Goal: Transaction & Acquisition: Purchase product/service

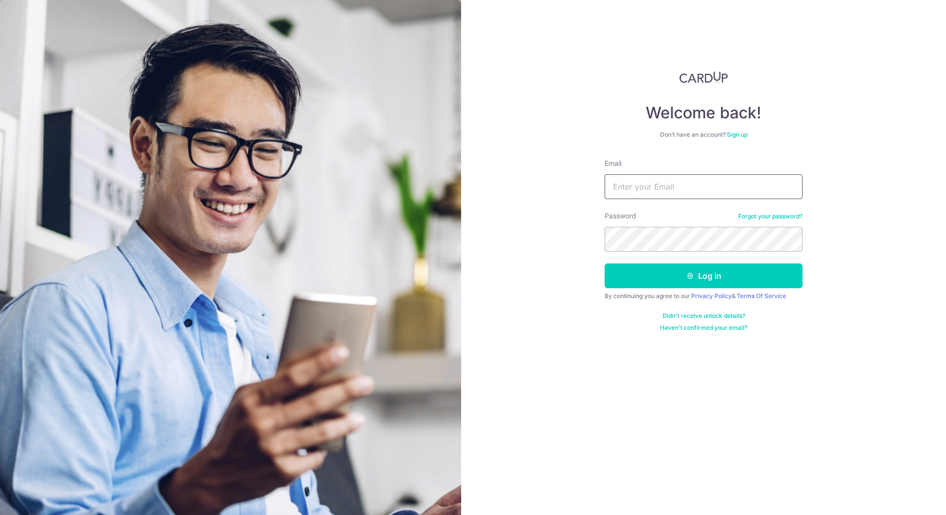
click at [632, 188] on input "Email" at bounding box center [704, 186] width 198 height 25
type input "jonathan_foo@hotmail.com"
click at [605, 263] on button "Log in" at bounding box center [704, 275] width 198 height 25
click at [693, 272] on icon "submit" at bounding box center [691, 276] width 8 height 8
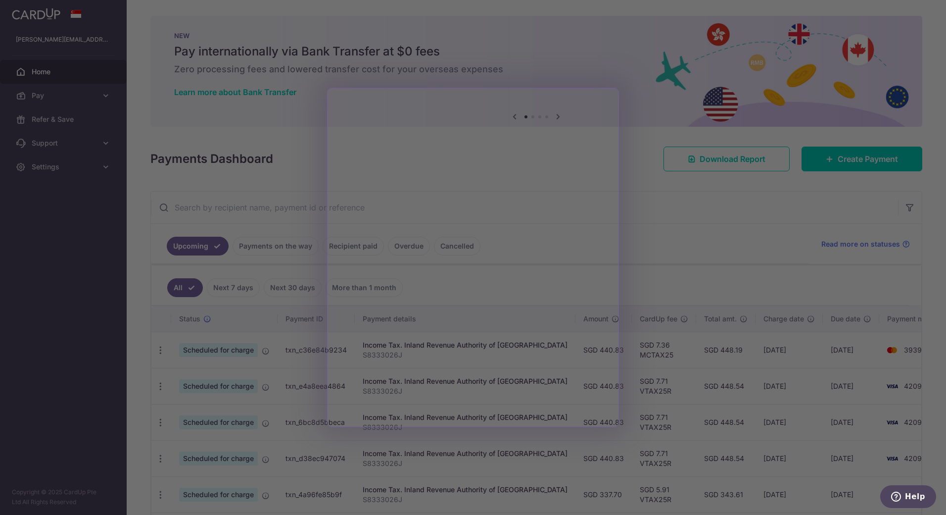
click at [687, 207] on div at bounding box center [478, 260] width 956 height 520
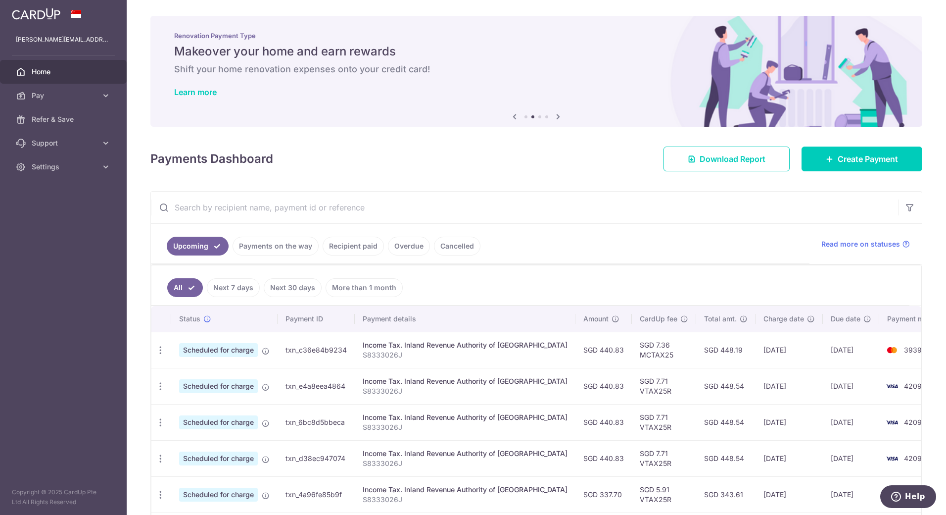
click at [556, 117] on icon at bounding box center [558, 116] width 12 height 12
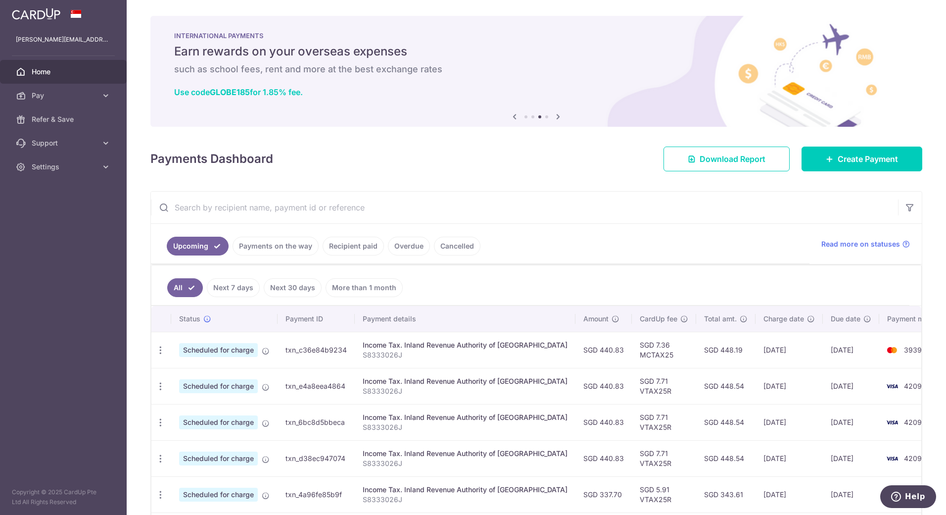
click at [556, 117] on icon at bounding box center [558, 116] width 12 height 12
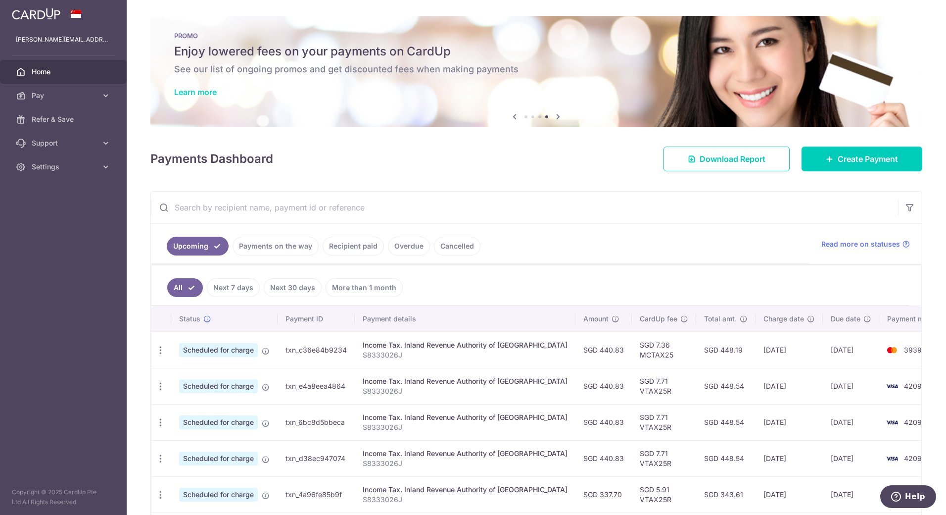
click at [198, 90] on link "Learn more" at bounding box center [195, 92] width 43 height 10
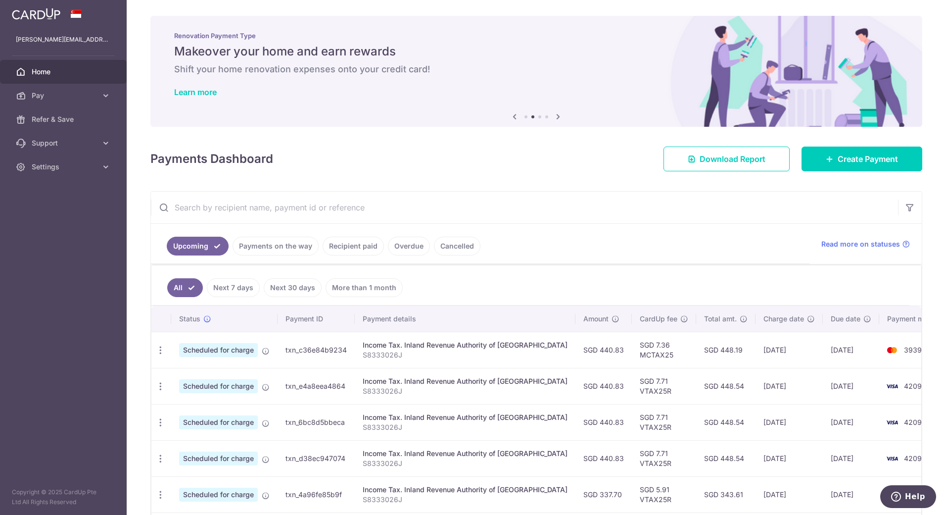
click at [275, 247] on link "Payments on the way" at bounding box center [276, 246] width 86 height 19
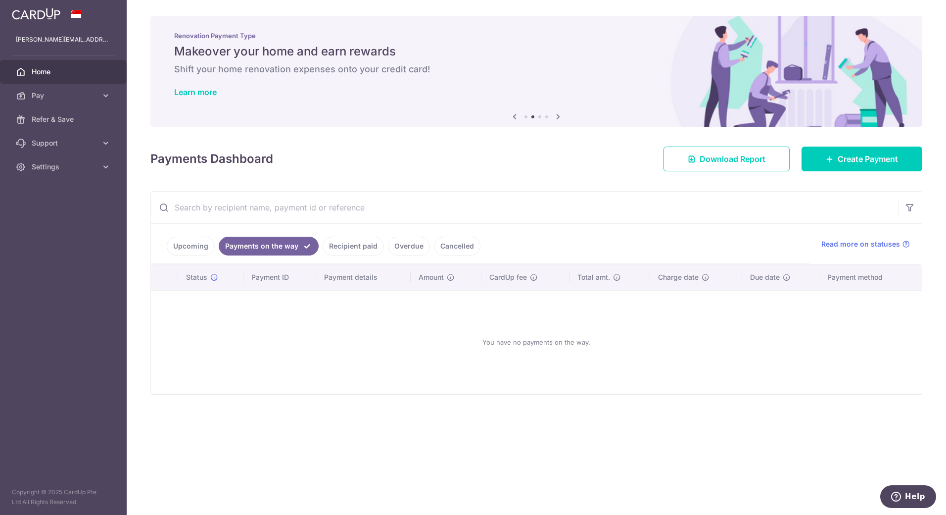
click at [361, 244] on link "Recipient paid" at bounding box center [353, 246] width 61 height 19
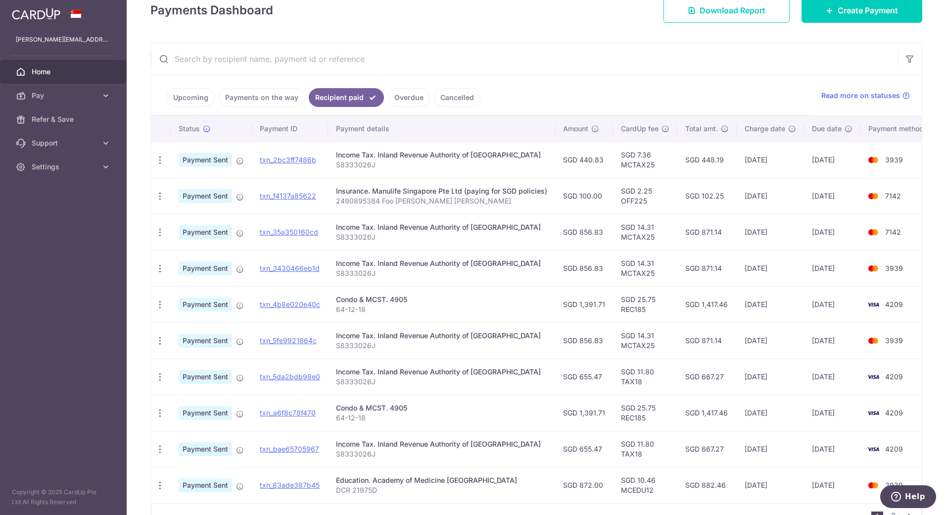
scroll to position [198, 0]
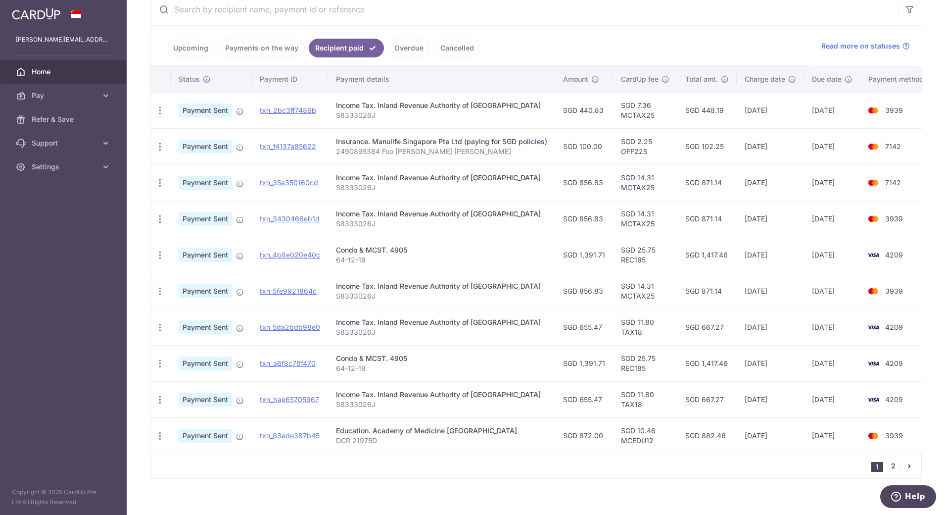
click at [889, 469] on link "2" at bounding box center [894, 466] width 12 height 12
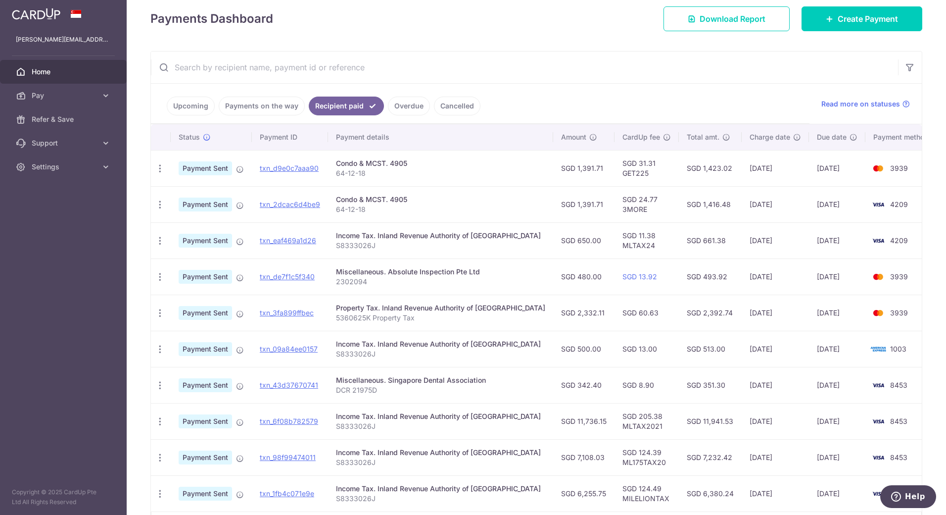
scroll to position [149, 0]
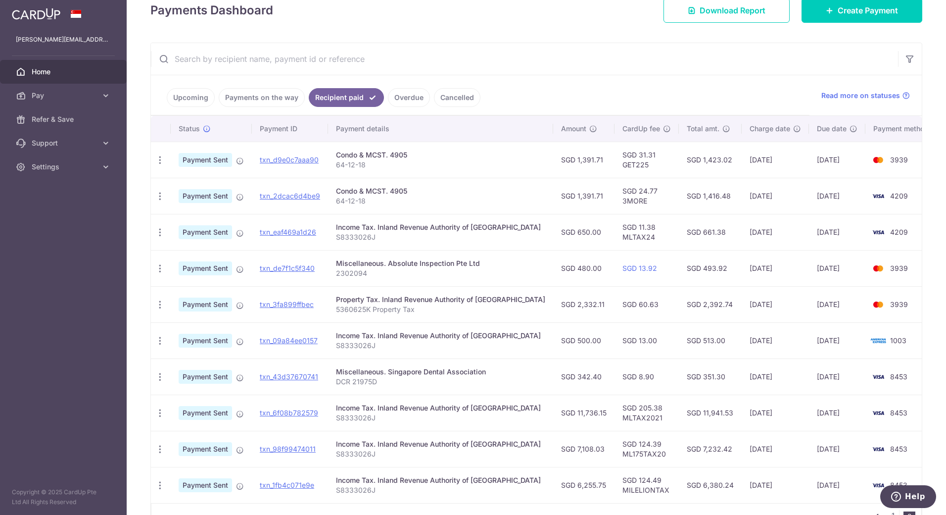
click at [199, 96] on link "Upcoming" at bounding box center [191, 97] width 48 height 19
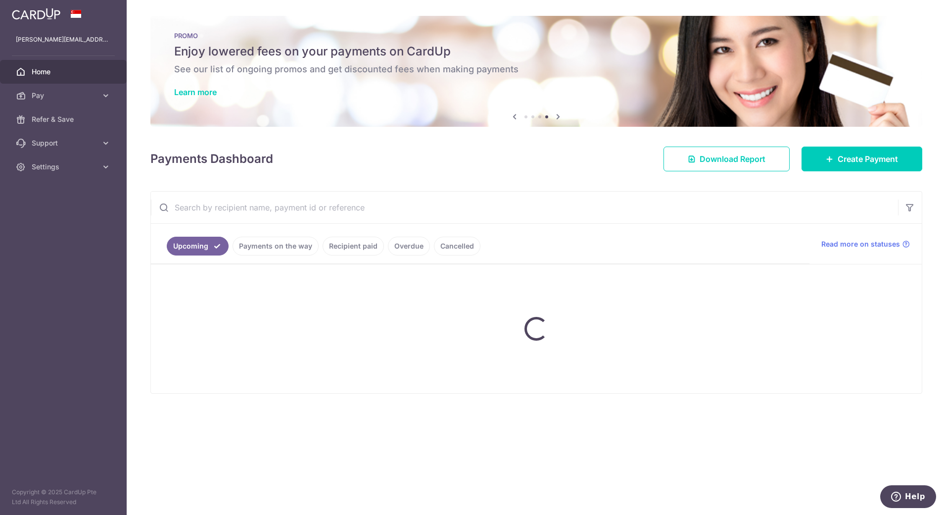
scroll to position [0, 0]
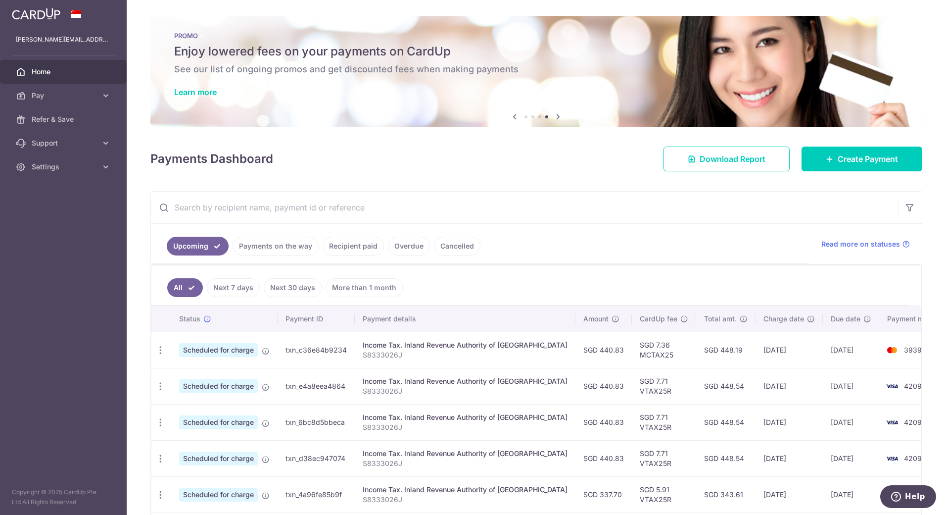
click at [268, 247] on link "Payments on the way" at bounding box center [276, 246] width 86 height 19
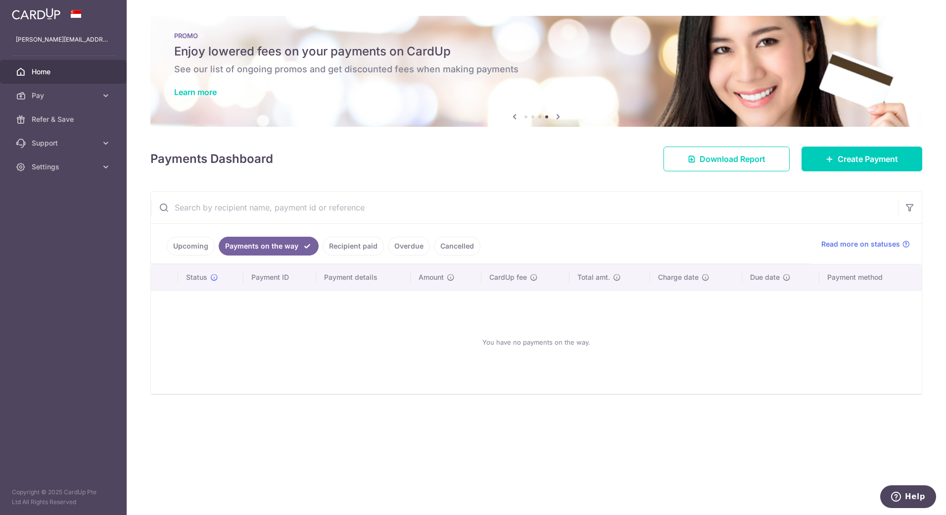
click at [366, 247] on link "Recipient paid" at bounding box center [353, 246] width 61 height 19
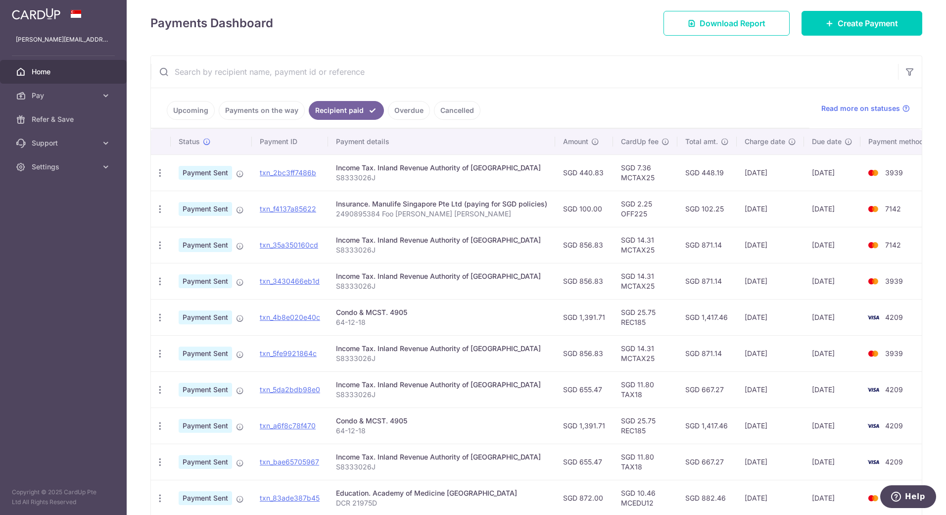
scroll to position [149, 0]
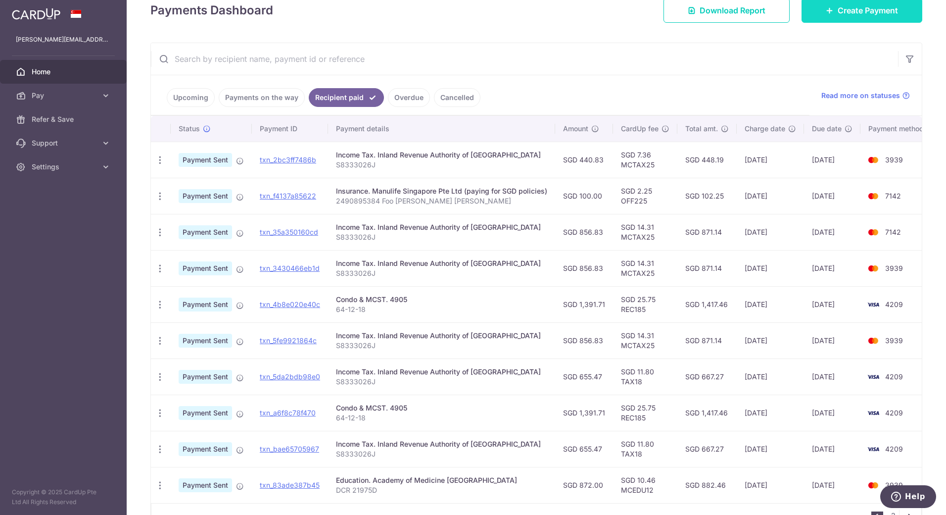
click at [858, 8] on span "Create Payment" at bounding box center [868, 10] width 60 height 12
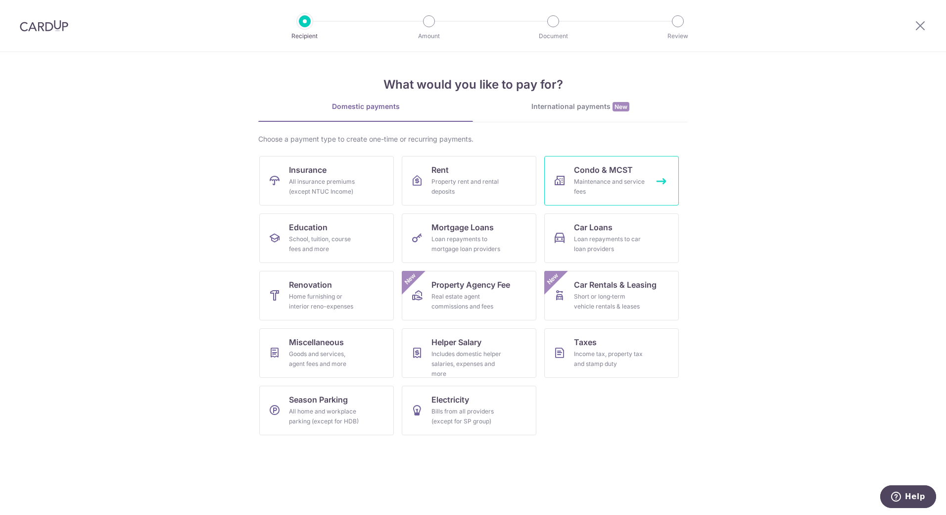
click at [616, 172] on span "Condo & MCST" at bounding box center [603, 170] width 59 height 12
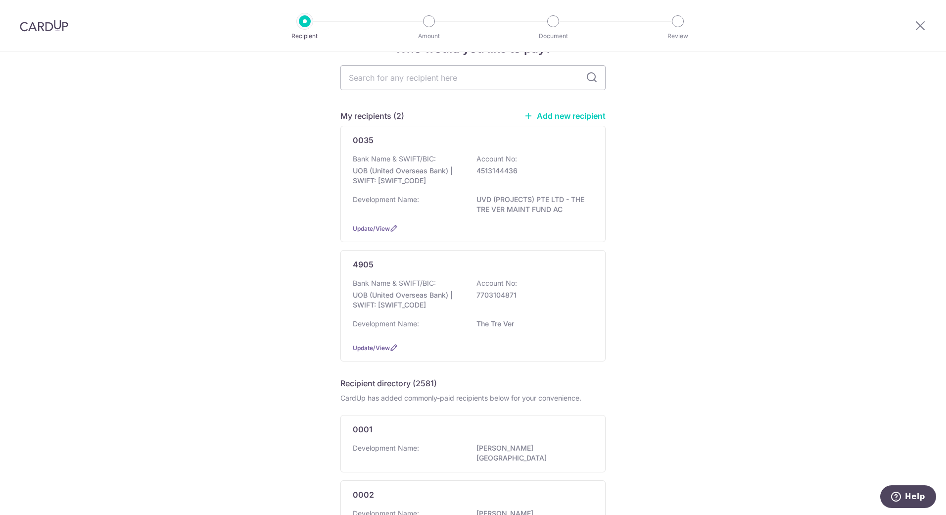
scroll to position [49, 0]
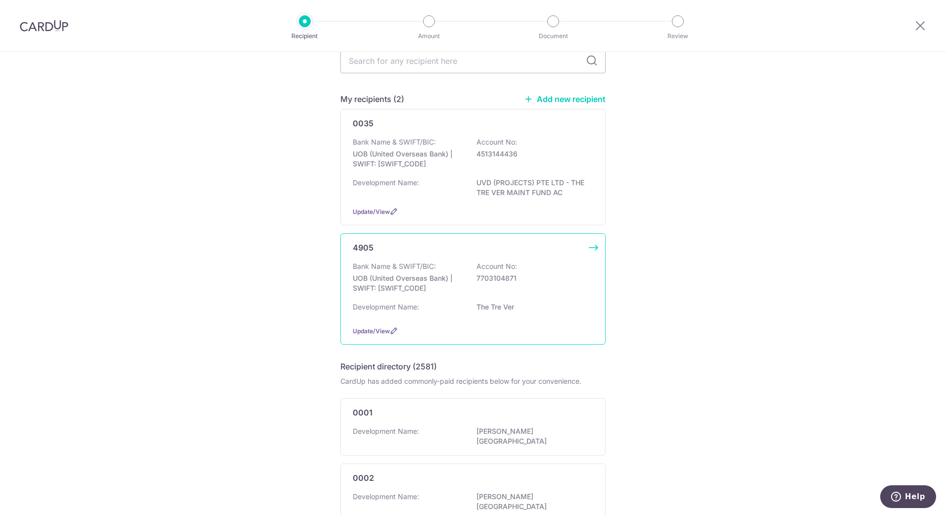
click at [494, 287] on div "Bank Name & SWIFT/BIC: UOB (United Overseas Bank) | SWIFT: UOVBSGSGXXX Account …" at bounding box center [473, 279] width 241 height 37
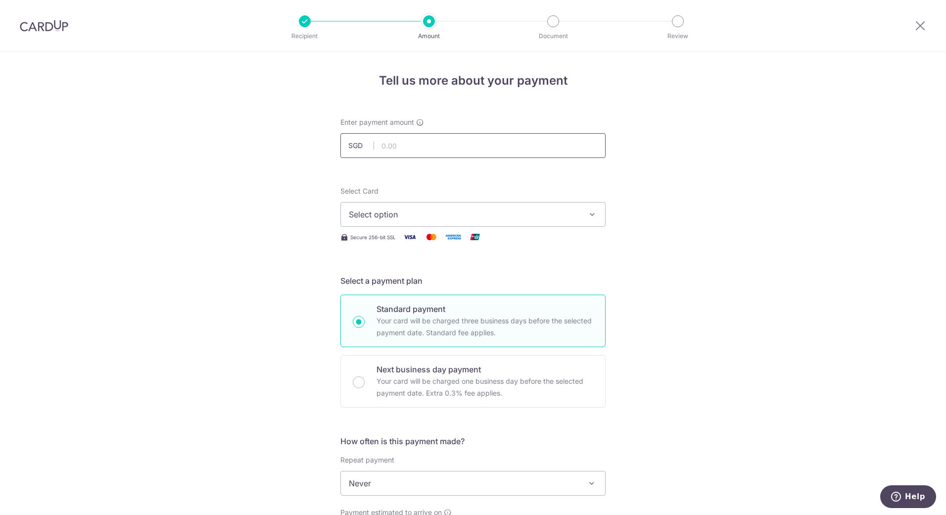
click at [478, 142] on input "text" at bounding box center [473, 145] width 265 height 25
click at [507, 207] on button "Select option" at bounding box center [473, 214] width 265 height 25
type input "1,506.16"
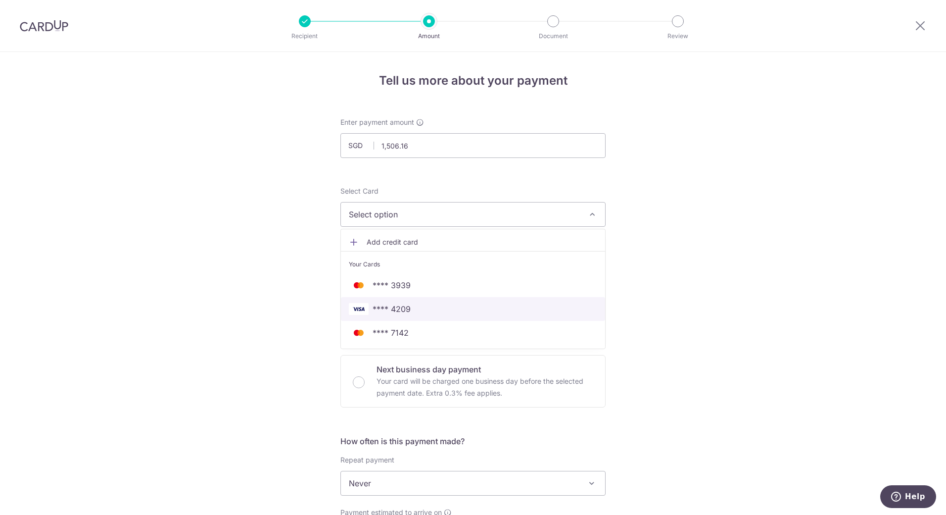
click at [400, 308] on span "**** 4209" at bounding box center [392, 309] width 38 height 12
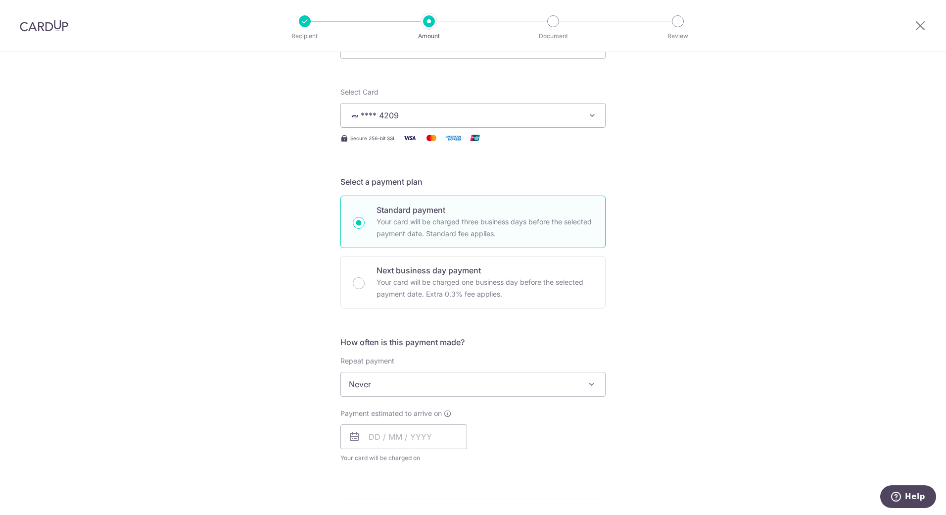
scroll to position [149, 0]
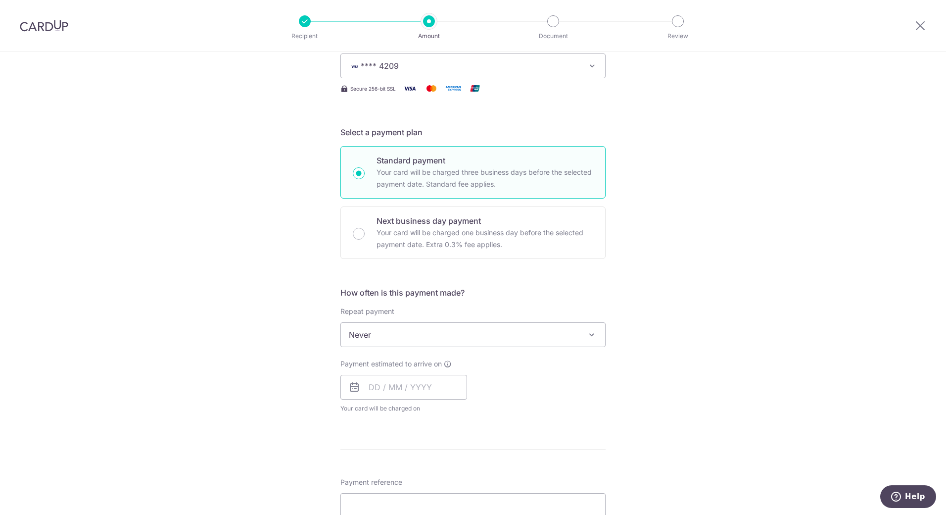
click at [536, 338] on span "Never" at bounding box center [473, 335] width 264 height 24
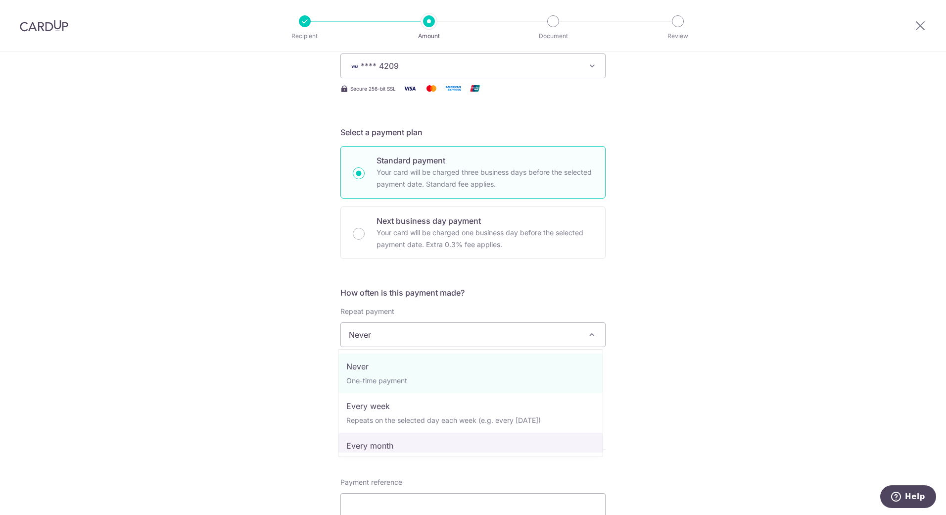
select select "3"
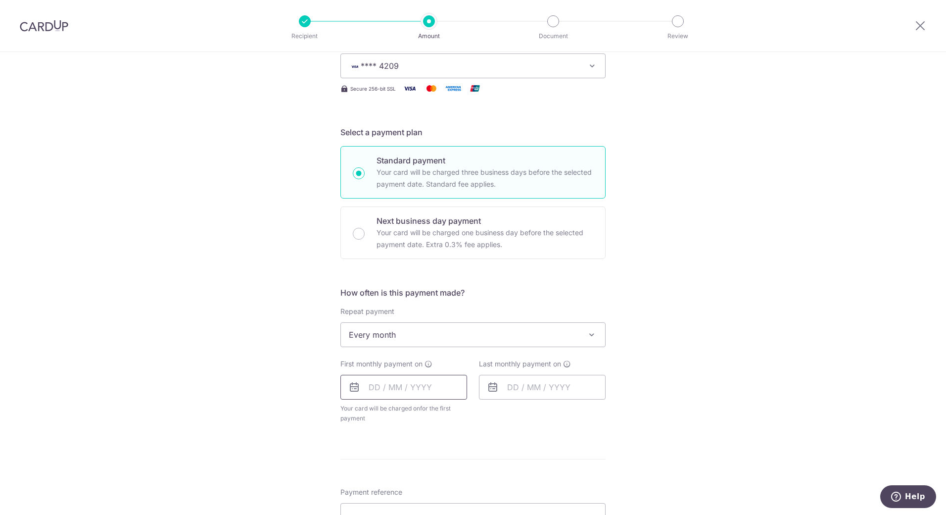
click at [449, 385] on input "text" at bounding box center [404, 387] width 127 height 25
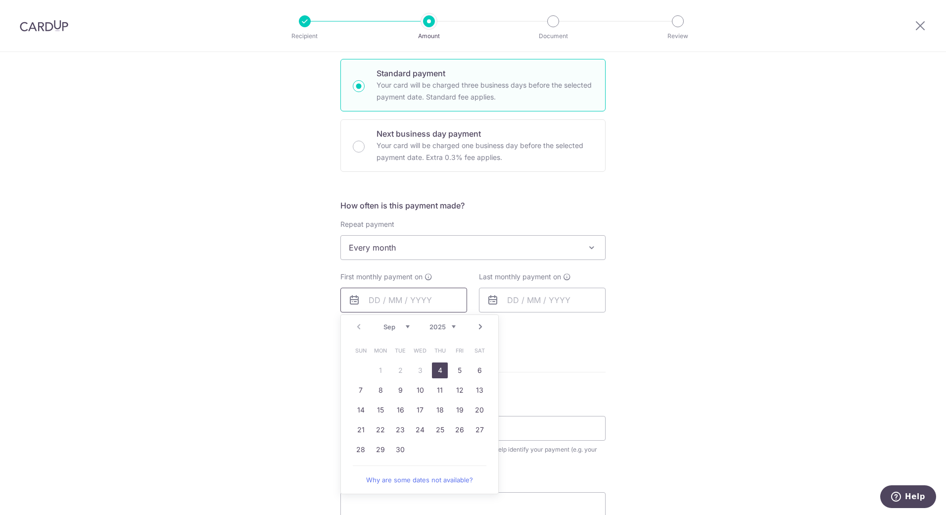
scroll to position [248, 0]
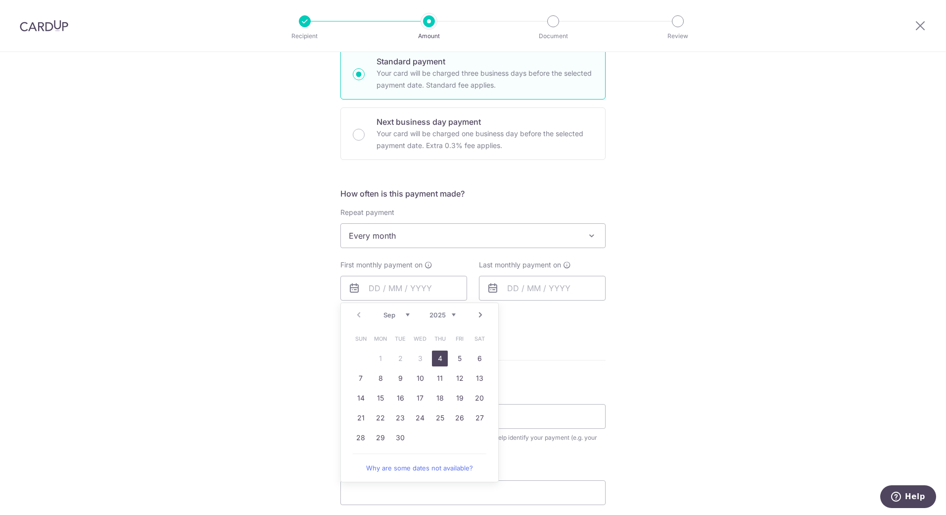
click at [441, 364] on link "4" at bounding box center [440, 358] width 16 height 16
type input "04/09/2025"
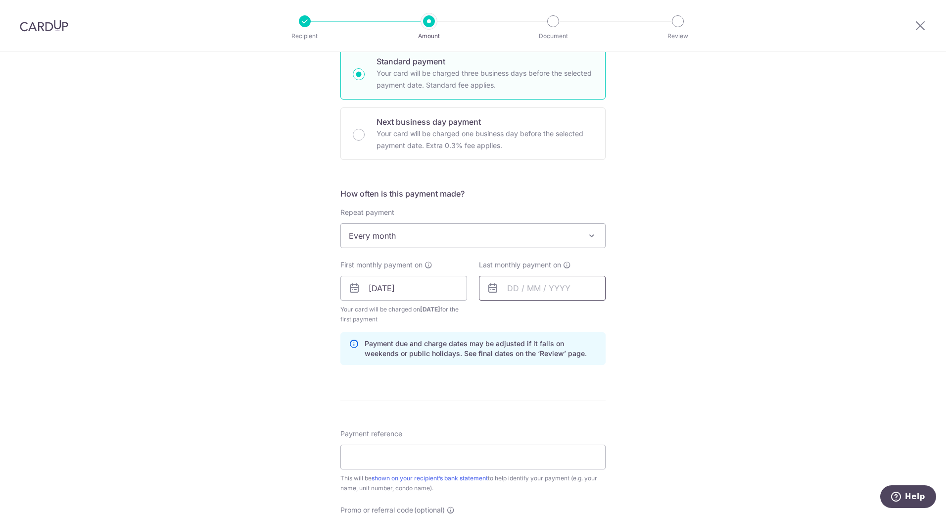
click at [547, 283] on input "text" at bounding box center [542, 288] width 127 height 25
click at [708, 248] on div "Tell us more about your payment Enter payment amount SGD 1,506.16 1506.16 Selec…" at bounding box center [473, 277] width 946 height 946
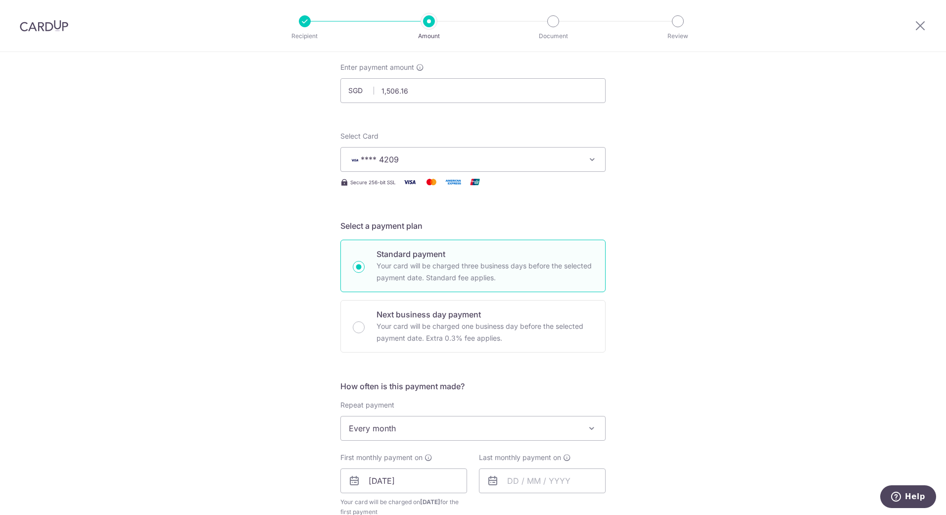
scroll to position [0, 0]
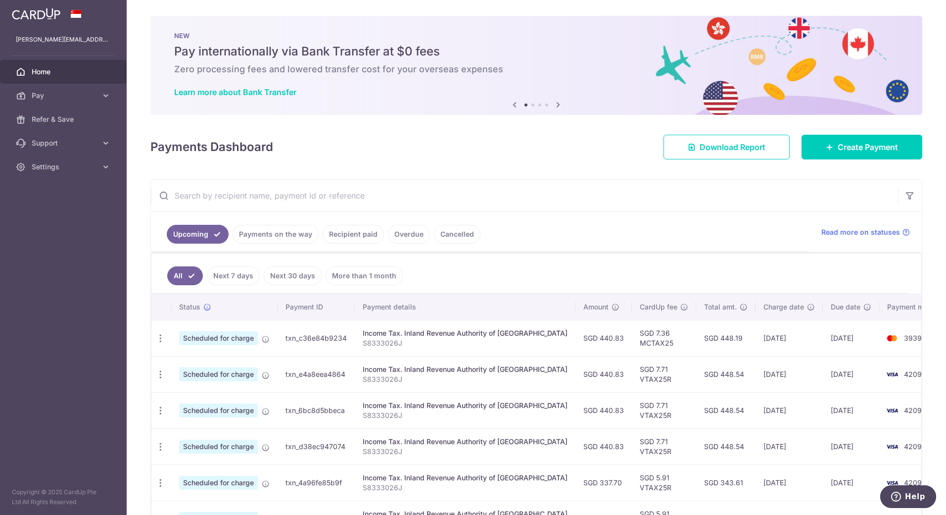
click at [347, 232] on link "Recipient paid" at bounding box center [353, 234] width 61 height 19
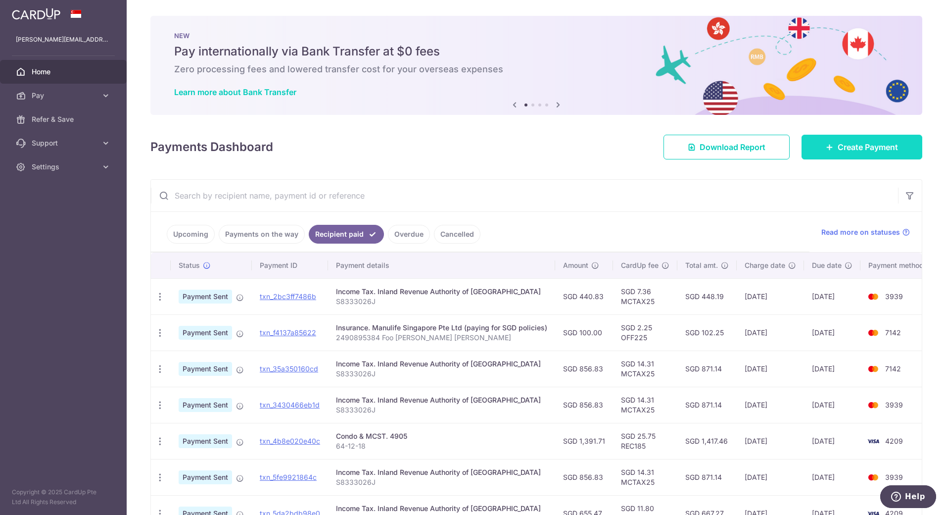
click at [819, 142] on link "Create Payment" at bounding box center [862, 147] width 121 height 25
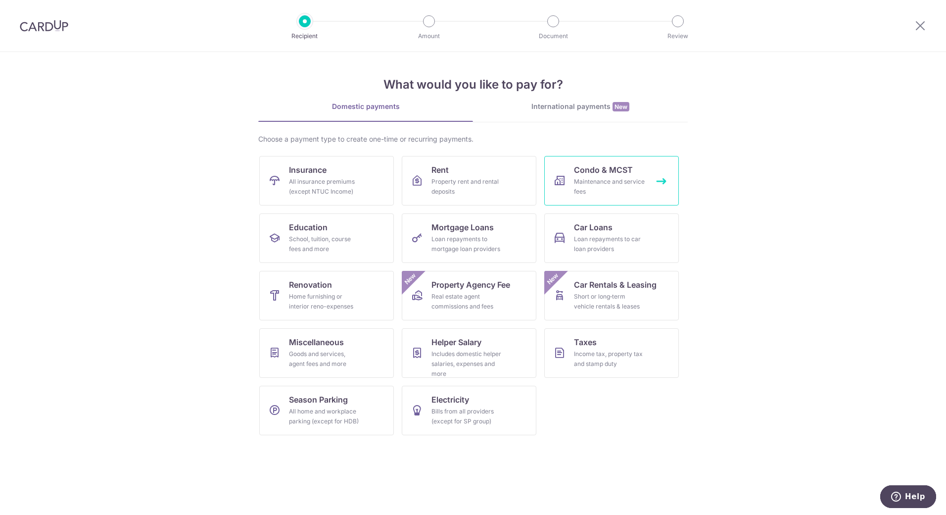
click at [623, 164] on span "Condo & MCST" at bounding box center [603, 170] width 59 height 12
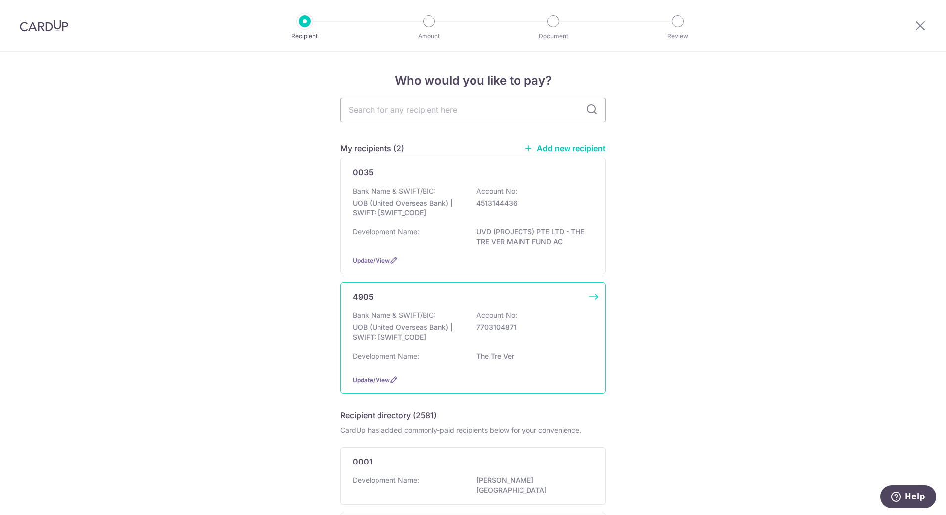
click at [507, 348] on div "Bank Name & SWIFT/BIC: UOB (United Overseas Bank) | SWIFT: UOVBSGSGXXX Account …" at bounding box center [473, 338] width 241 height 56
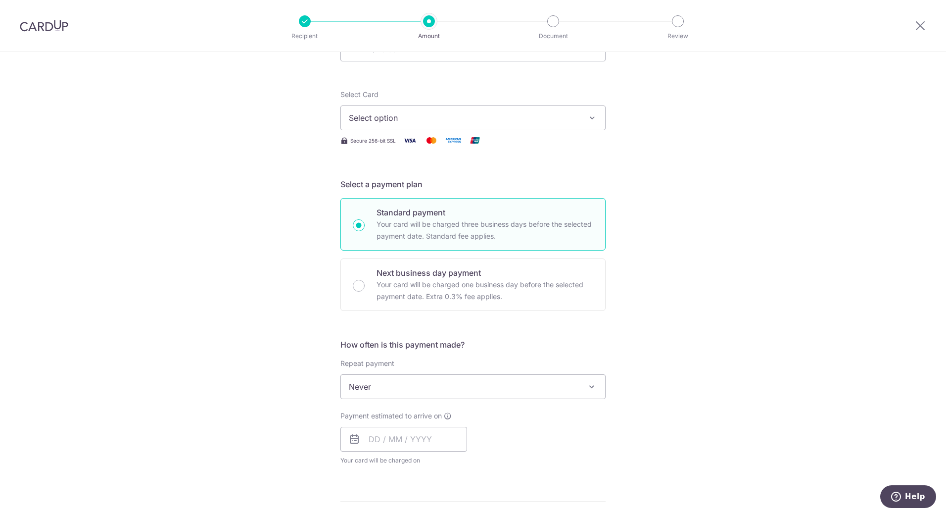
scroll to position [99, 0]
click at [579, 373] on span "Never" at bounding box center [473, 384] width 264 height 24
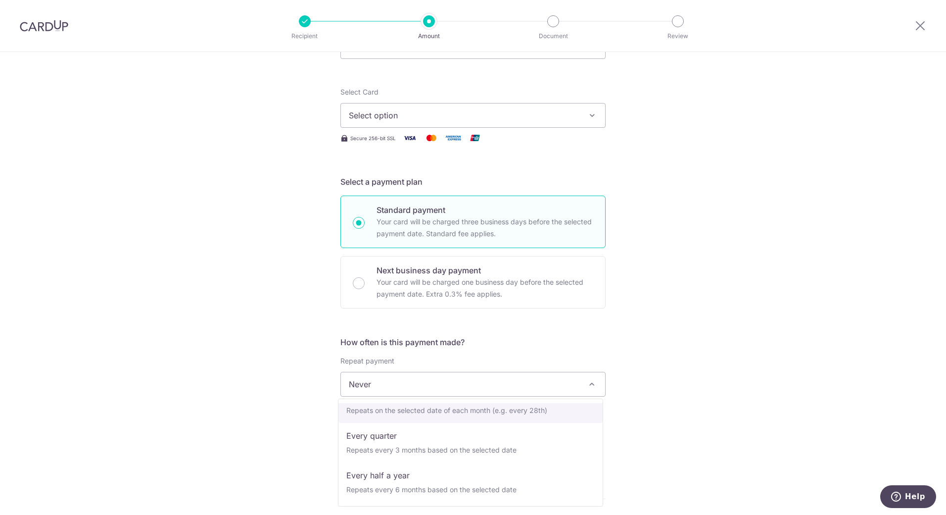
scroll to position [50, 0]
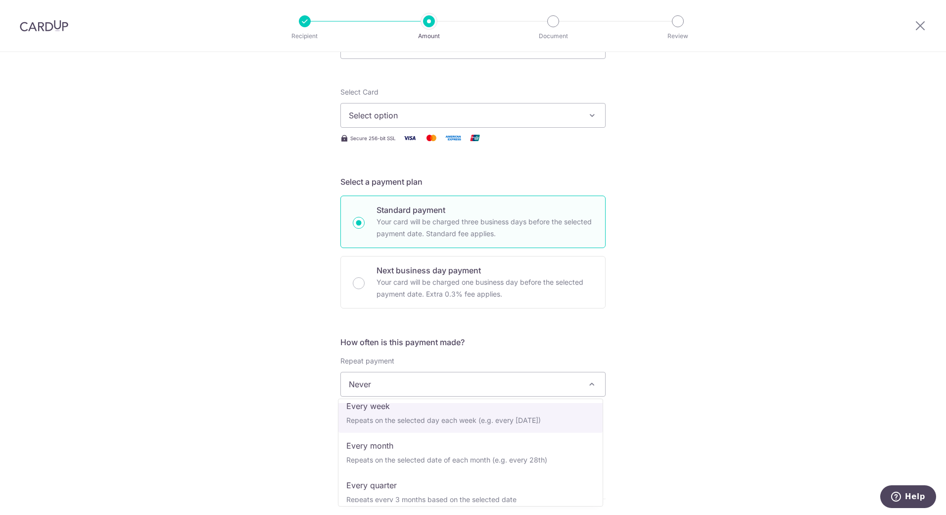
click at [720, 293] on div "Tell us more about your payment Enter payment amount SGD Select Card Select opt…" at bounding box center [473, 401] width 946 height 896
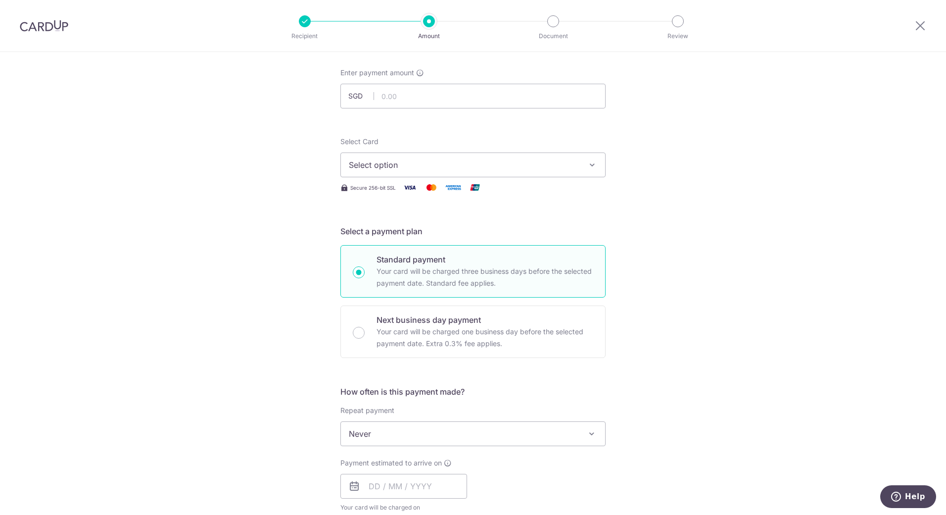
scroll to position [0, 0]
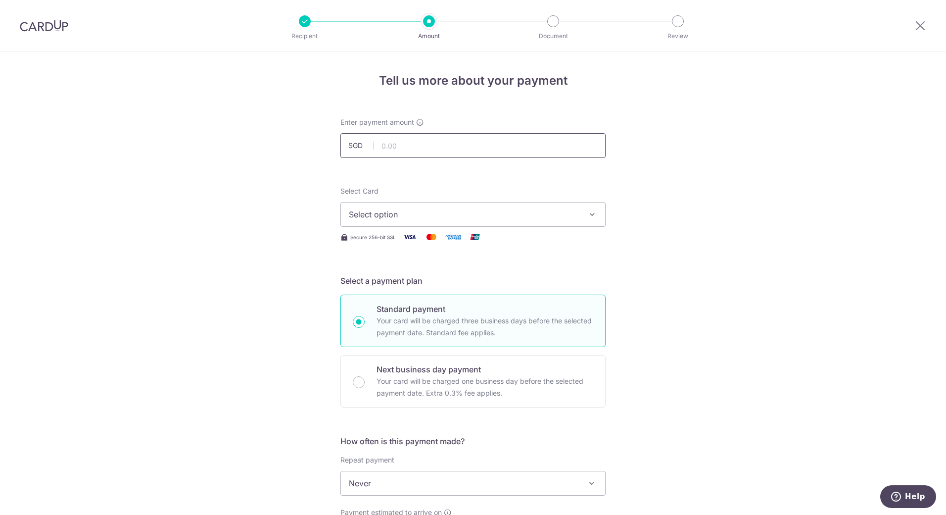
click at [426, 138] on input "text" at bounding box center [473, 145] width 265 height 25
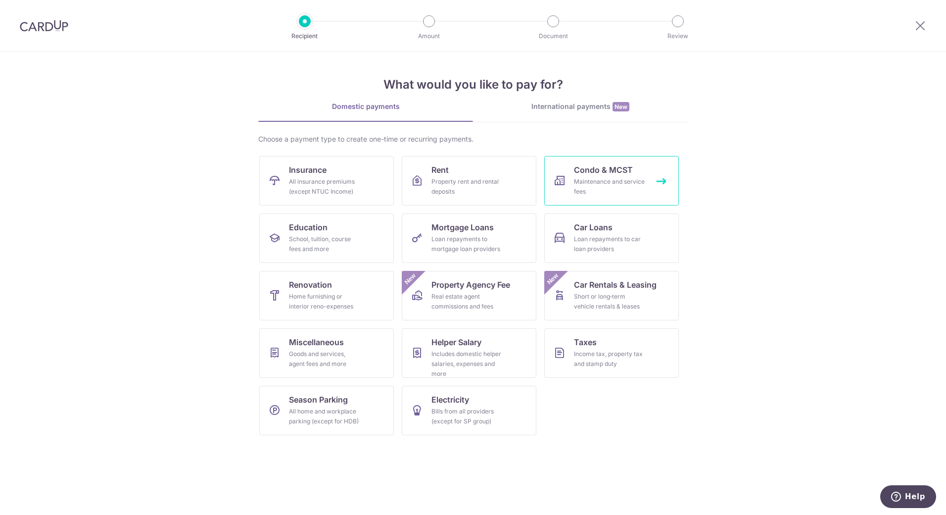
click at [612, 180] on div "Maintenance and service fees" at bounding box center [609, 187] width 71 height 20
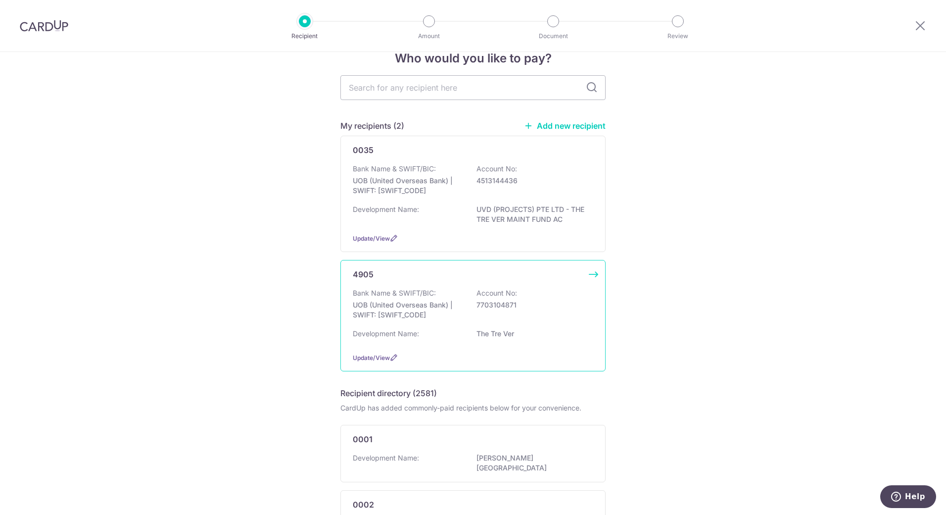
scroll to position [23, 0]
click at [418, 341] on div "Development Name: The Tre Ver" at bounding box center [473, 336] width 241 height 16
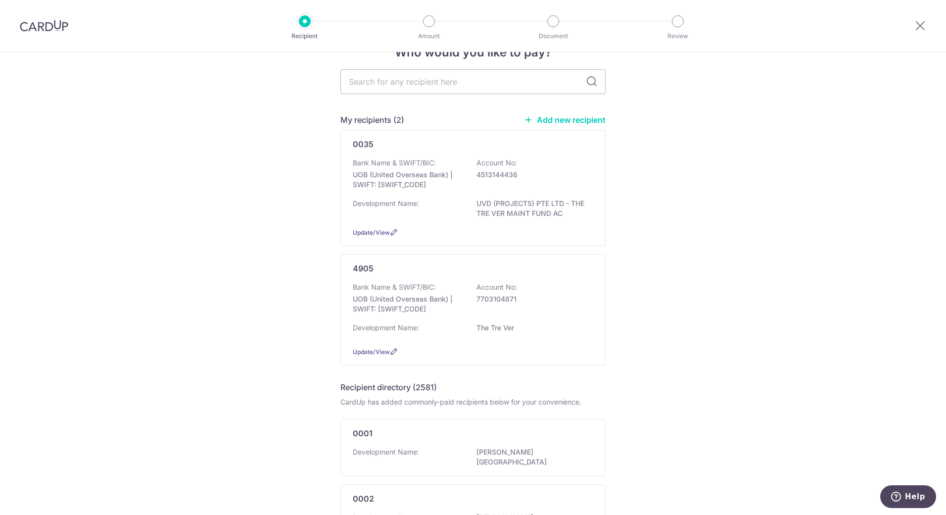
scroll to position [56, 0]
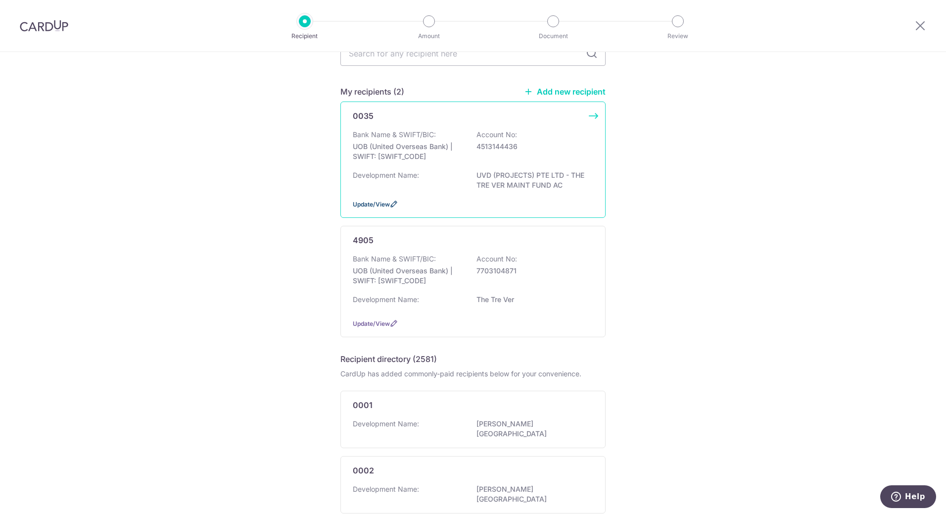
click at [375, 204] on span "Update/View" at bounding box center [371, 203] width 37 height 7
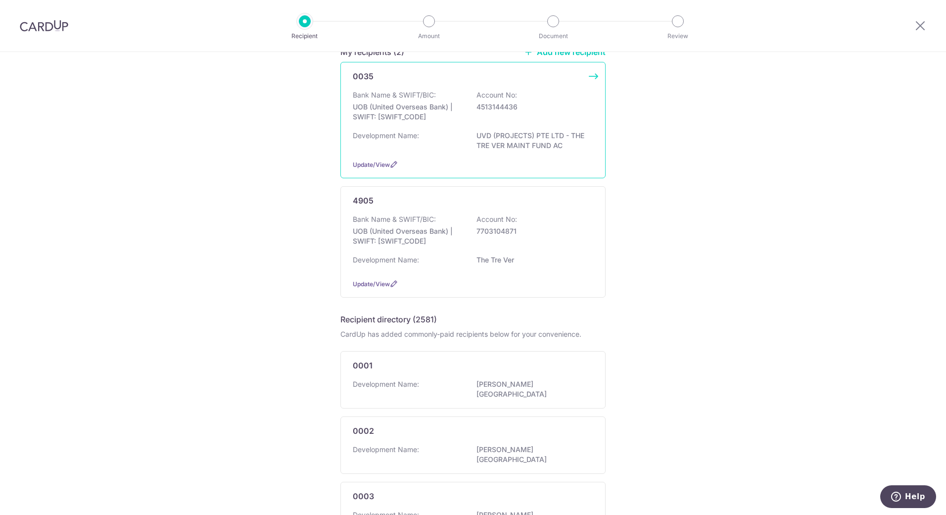
scroll to position [144, 0]
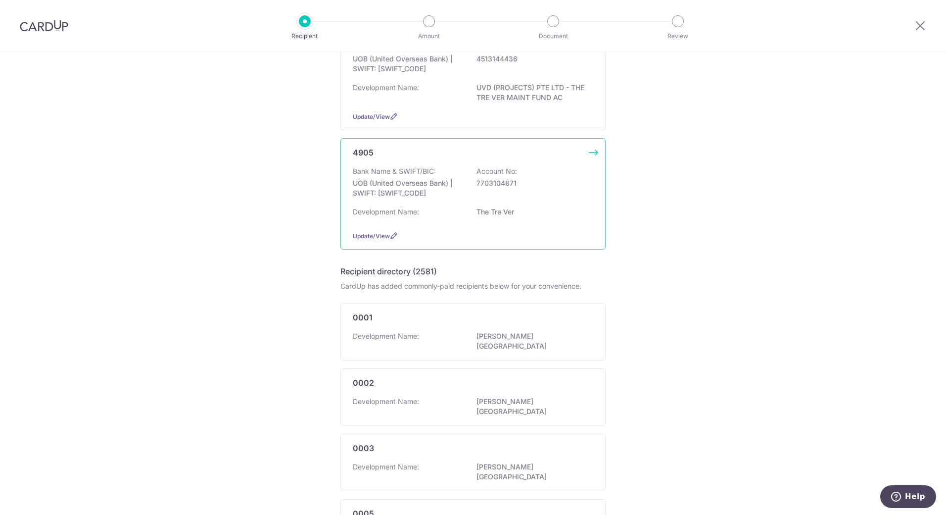
click at [409, 169] on p "Bank Name & SWIFT/BIC:" at bounding box center [394, 171] width 83 height 10
click at [395, 195] on p "UOB (United Overseas Bank) | SWIFT: UOVBSGSGXXX" at bounding box center [408, 188] width 111 height 20
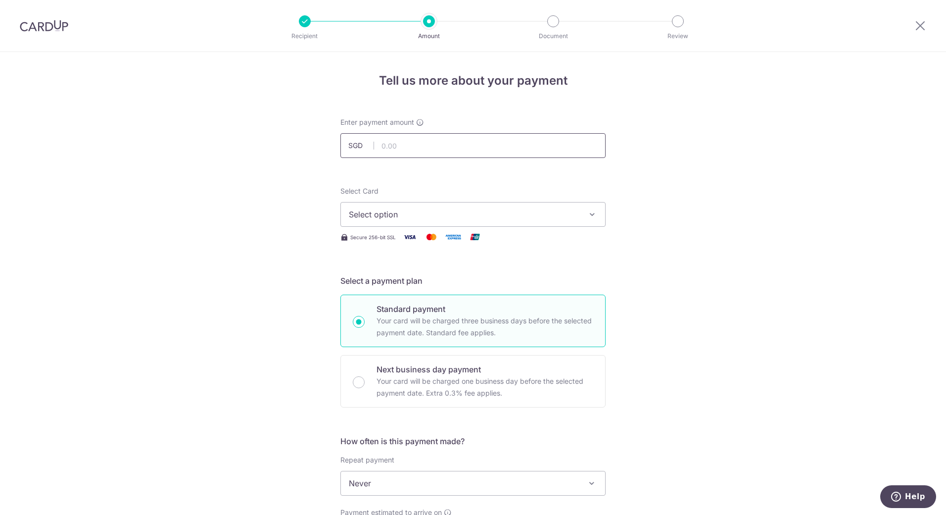
click at [409, 141] on input "text" at bounding box center [473, 145] width 265 height 25
type input "1,506.16"
click at [413, 206] on button "Select option" at bounding box center [473, 214] width 265 height 25
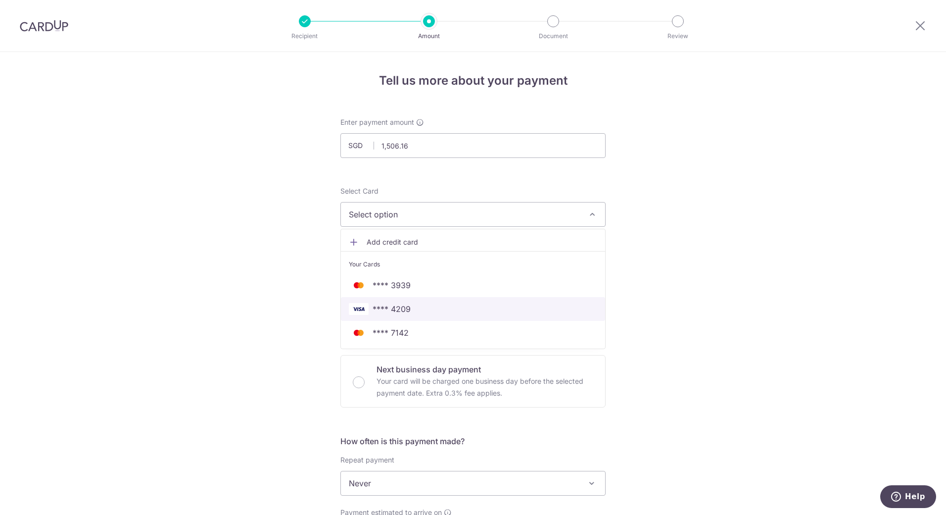
click at [416, 307] on span "**** 4209" at bounding box center [473, 309] width 249 height 12
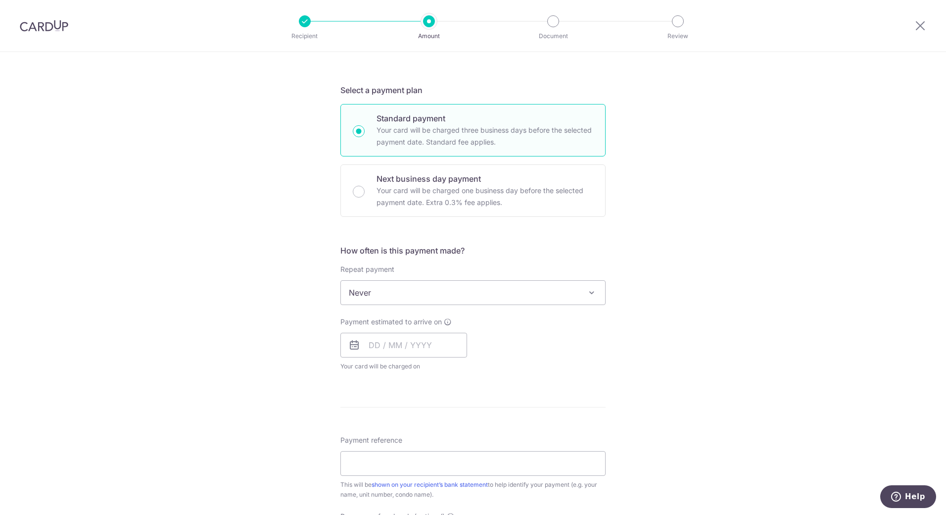
scroll to position [198, 0]
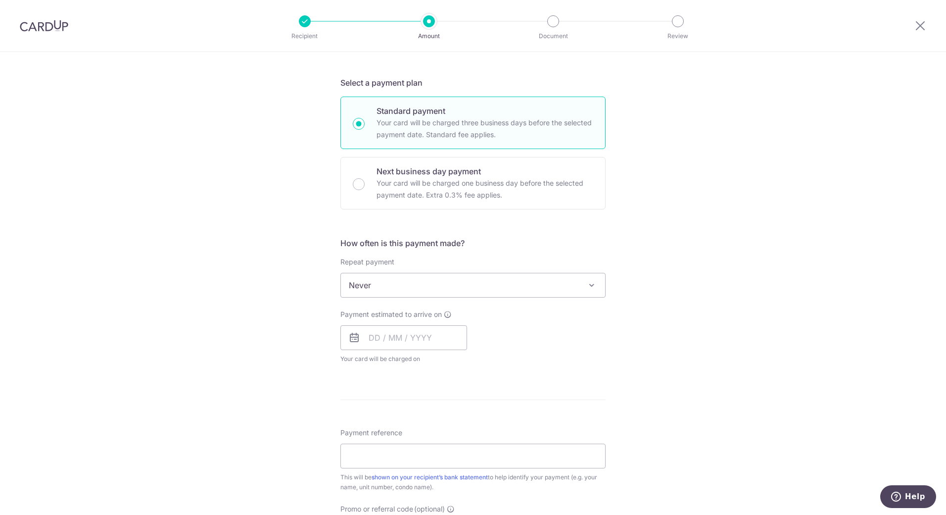
click at [536, 281] on span "Never" at bounding box center [473, 285] width 264 height 24
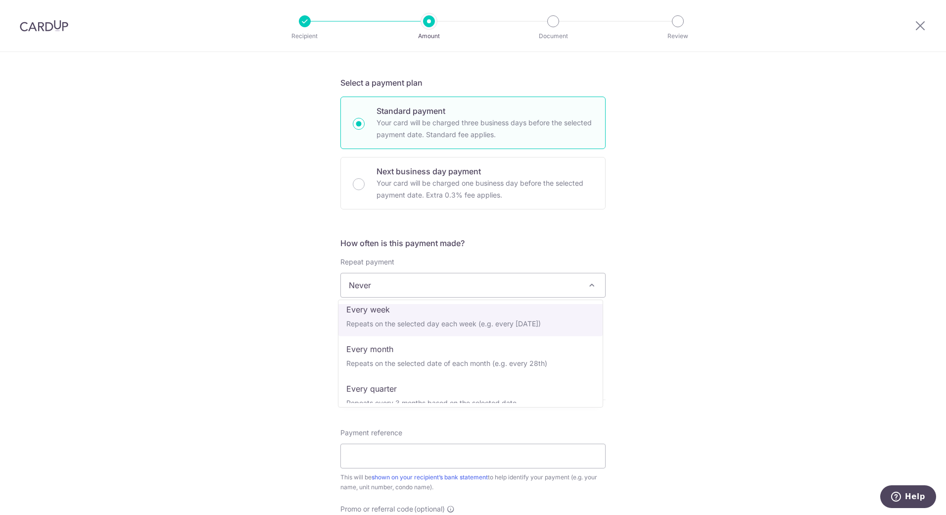
scroll to position [99, 0]
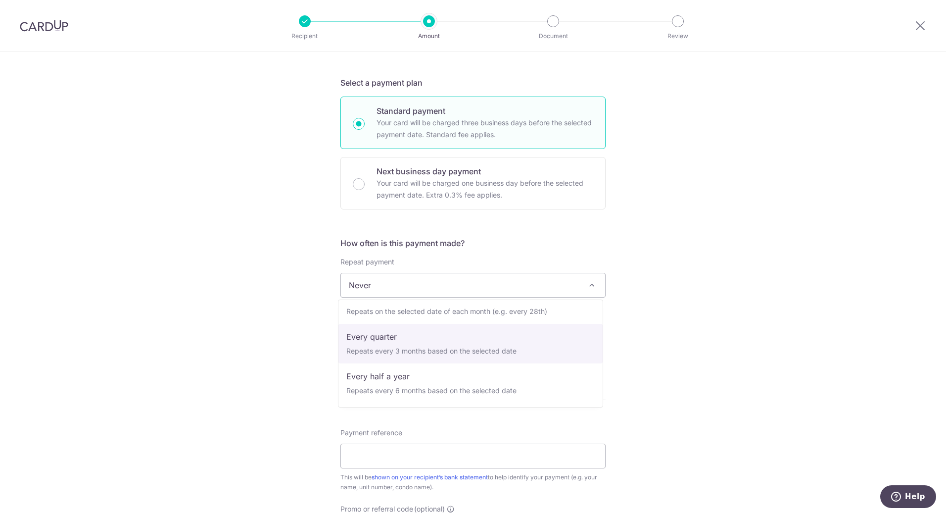
select select "4"
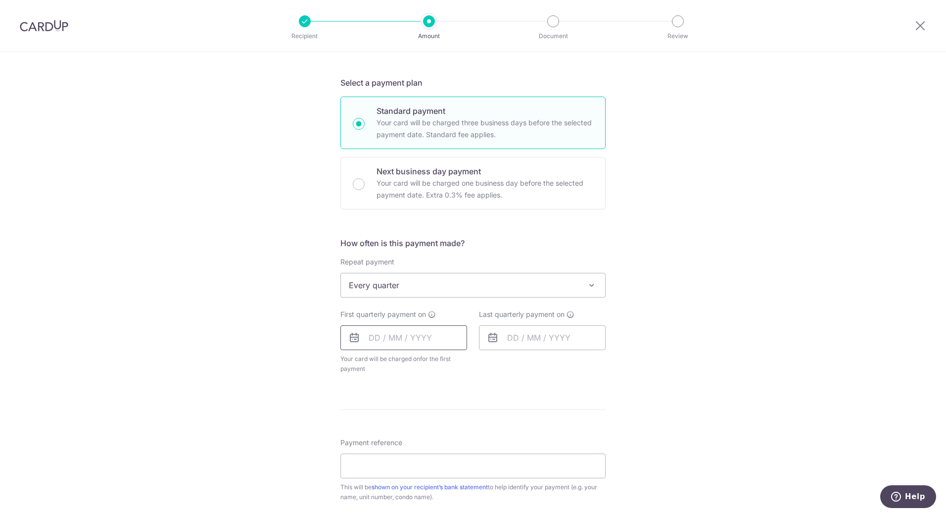
click at [402, 336] on input "text" at bounding box center [404, 337] width 127 height 25
click at [439, 410] on link "4" at bounding box center [440, 408] width 16 height 16
type input "04/09/2025"
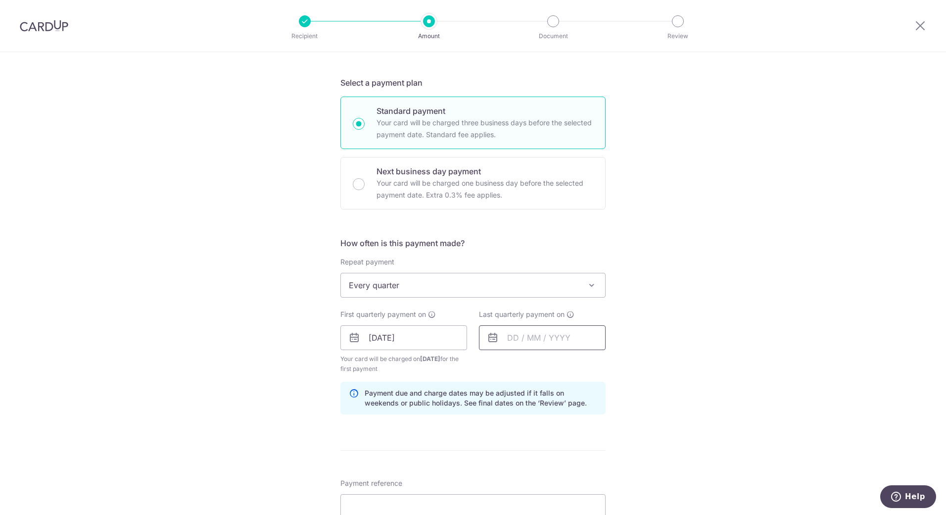
click at [547, 337] on input "text" at bounding box center [542, 337] width 127 height 25
click at [620, 365] on link "Next" at bounding box center [619, 364] width 12 height 12
click at [618, 365] on link "Next" at bounding box center [619, 364] width 12 height 12
click at [574, 408] on link "4" at bounding box center [579, 408] width 16 height 16
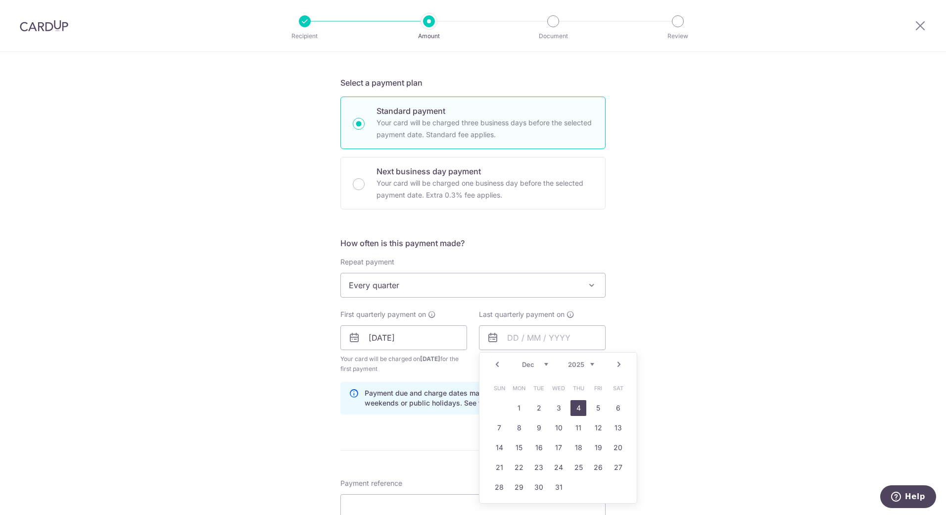
type input "04/12/2025"
click at [677, 333] on div "Tell us more about your payment Enter payment amount SGD 1,506.16 1506.16 Selec…" at bounding box center [473, 327] width 946 height 946
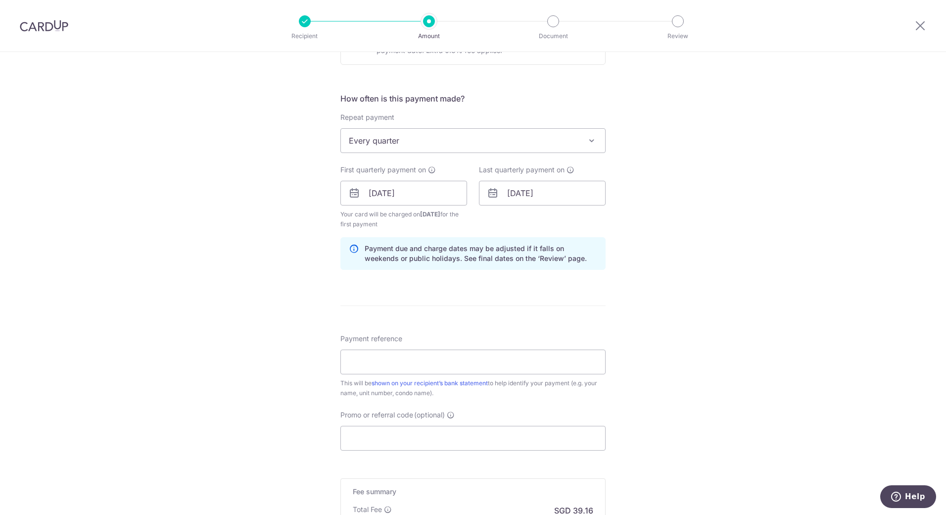
scroll to position [347, 0]
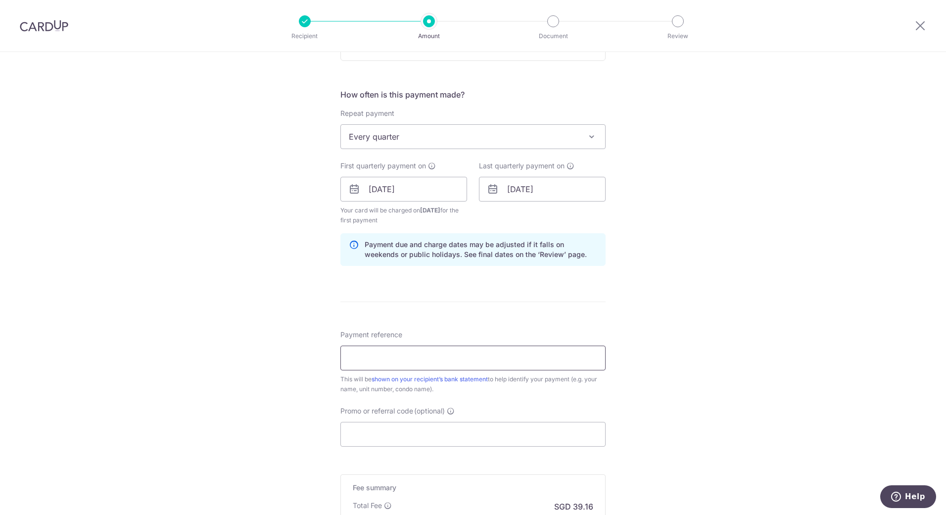
click at [401, 355] on input "Payment reference" at bounding box center [473, 358] width 265 height 25
type input "64-12-18"
click at [461, 297] on form "Enter payment amount SGD 1,506.16 1506.16 Select Card **** 4209 Add credit card…" at bounding box center [473, 188] width 265 height 834
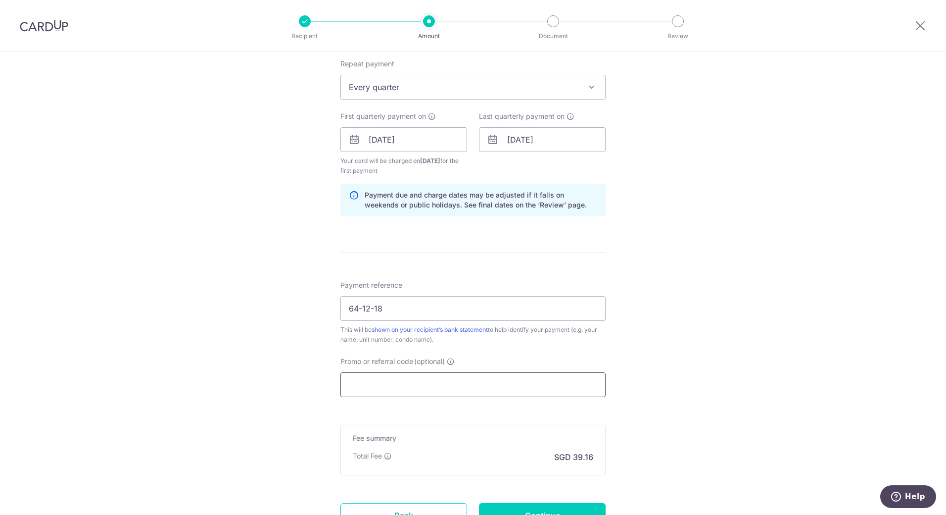
click at [382, 380] on input "Promo or referral code (optional)" at bounding box center [473, 384] width 265 height 25
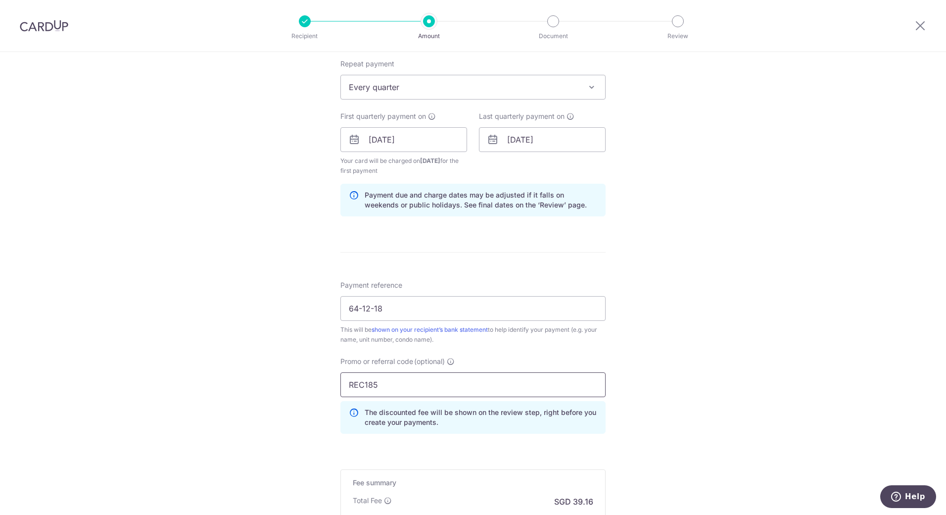
type input "REC185"
click at [179, 324] on div "Tell us more about your payment Enter payment amount SGD 1,506.16 1506.16 Selec…" at bounding box center [473, 151] width 946 height 991
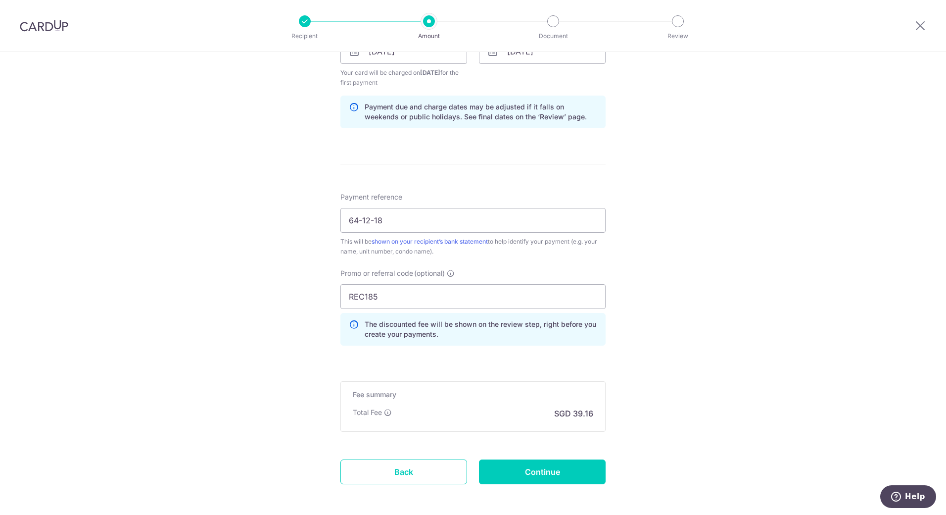
scroll to position [528, 0]
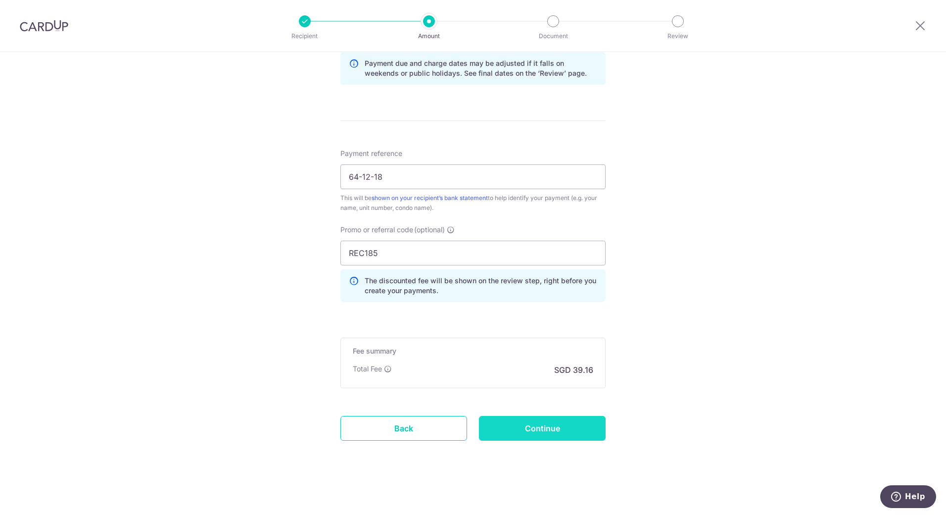
click at [539, 432] on input "Continue" at bounding box center [542, 428] width 127 height 25
type input "Create Schedule"
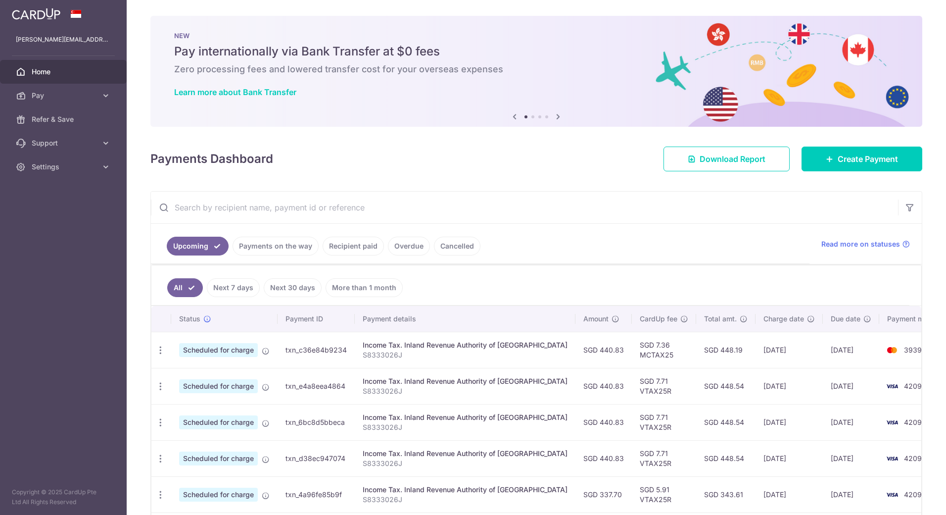
click at [355, 250] on link "Recipient paid" at bounding box center [353, 246] width 61 height 19
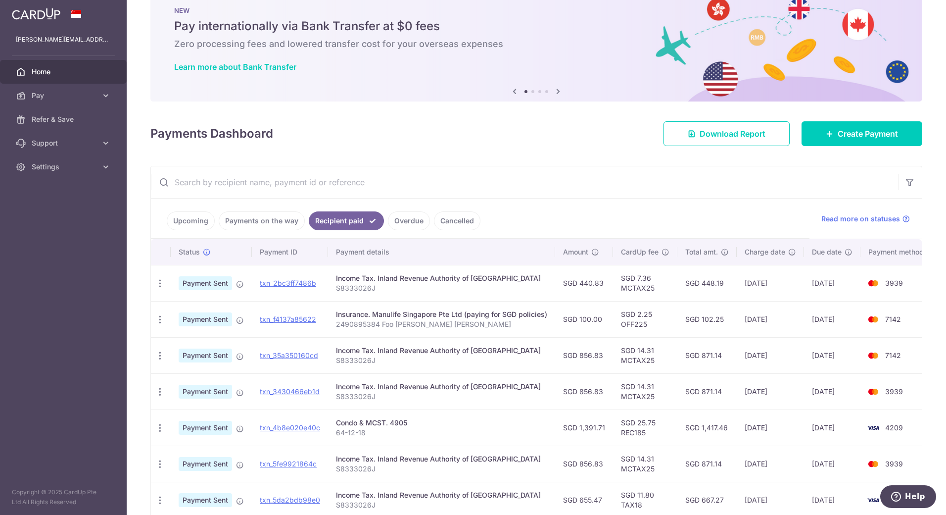
scroll to position [50, 0]
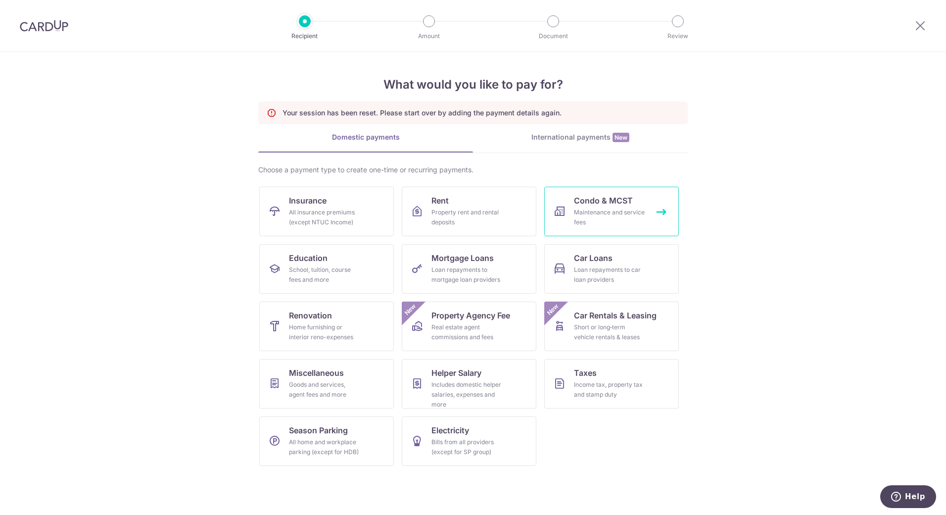
click at [611, 215] on div "Maintenance and service fees" at bounding box center [609, 217] width 71 height 20
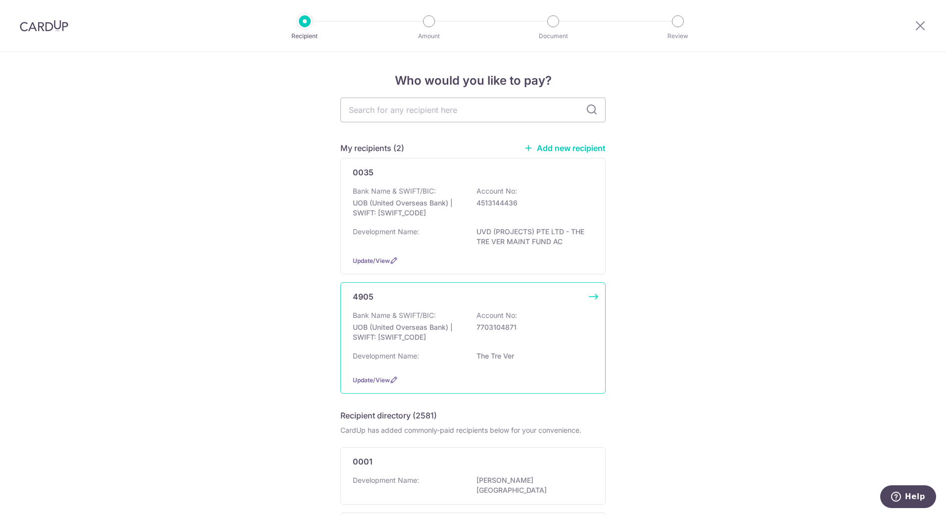
click at [460, 363] on div "Development Name: The Tre Ver" at bounding box center [473, 359] width 241 height 16
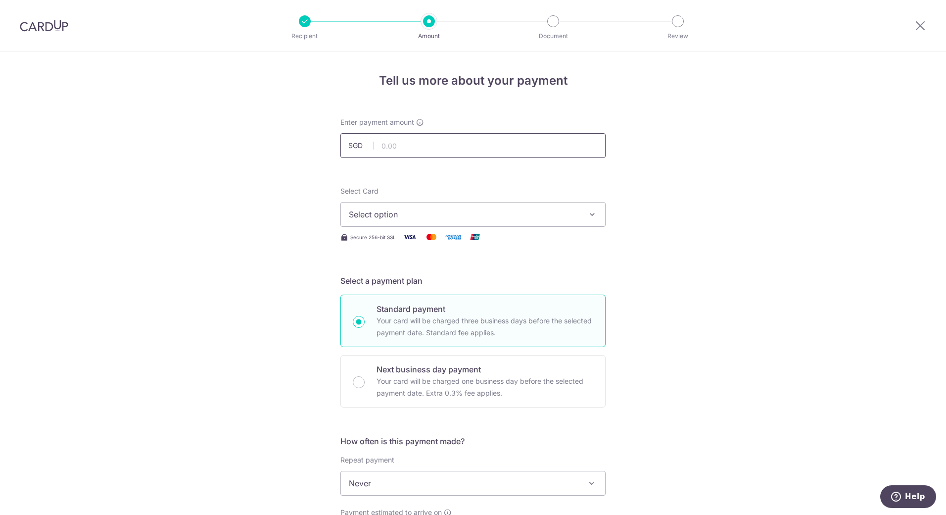
click at [409, 139] on input "text" at bounding box center [473, 145] width 265 height 25
click at [403, 215] on span "Select option" at bounding box center [464, 214] width 231 height 12
type input "1,506.16"
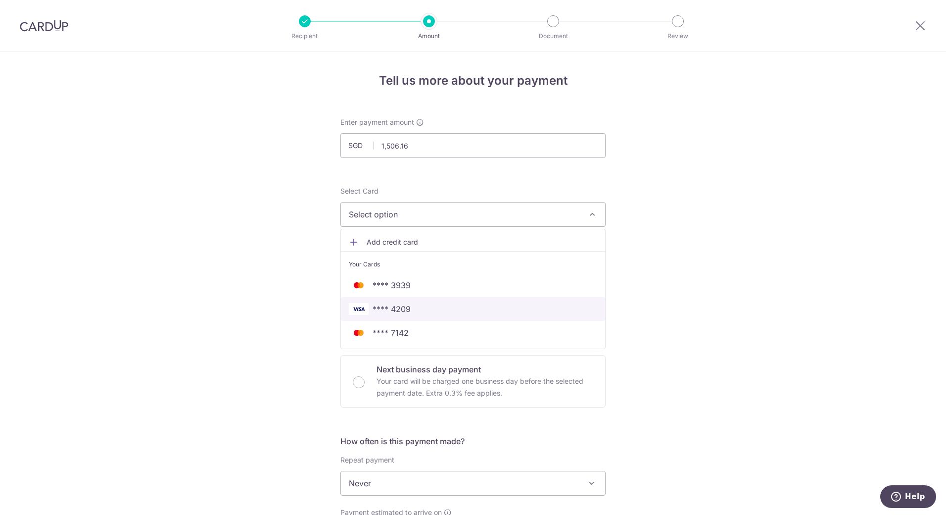
click at [408, 308] on span "**** 4209" at bounding box center [473, 309] width 249 height 12
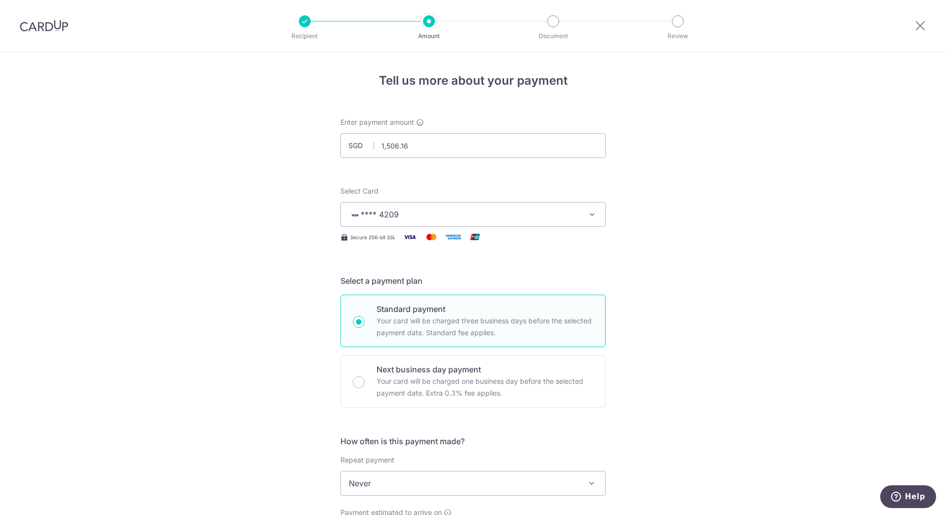
click at [718, 234] on div "Tell us more about your payment Enter payment amount SGD 1,506.16 1506.16 Selec…" at bounding box center [473, 500] width 946 height 896
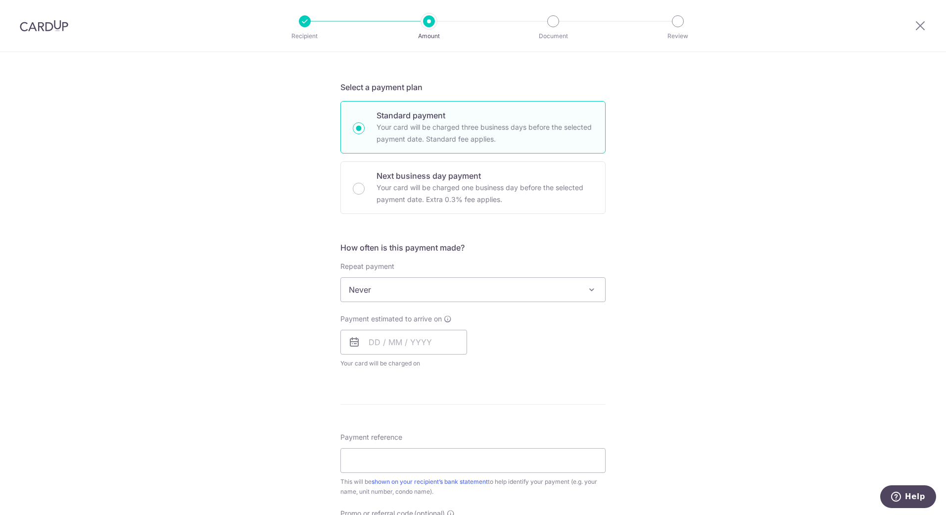
scroll to position [248, 0]
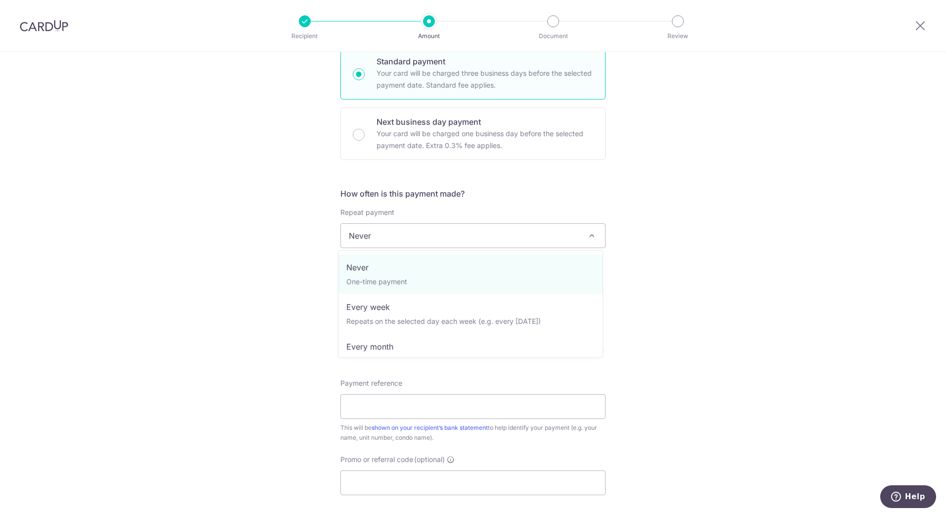
click at [578, 240] on span "Never" at bounding box center [473, 236] width 264 height 24
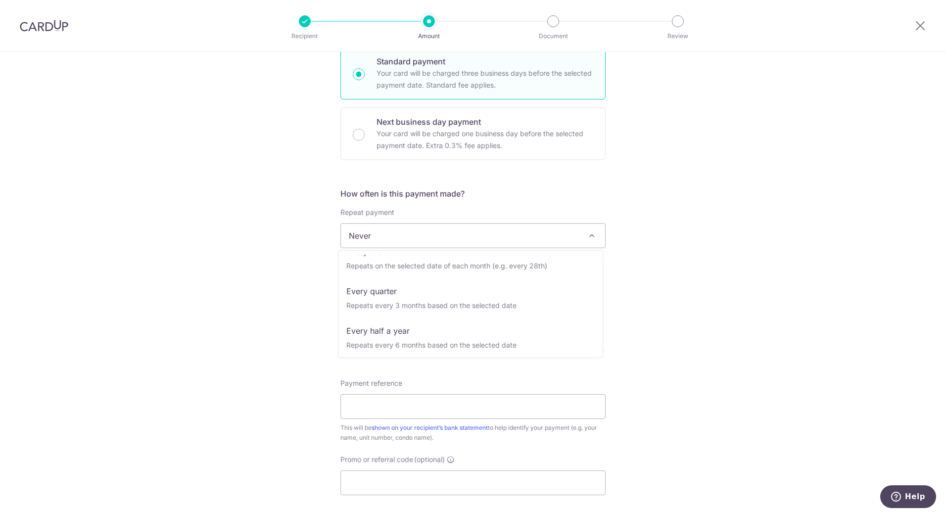
scroll to position [99, 0]
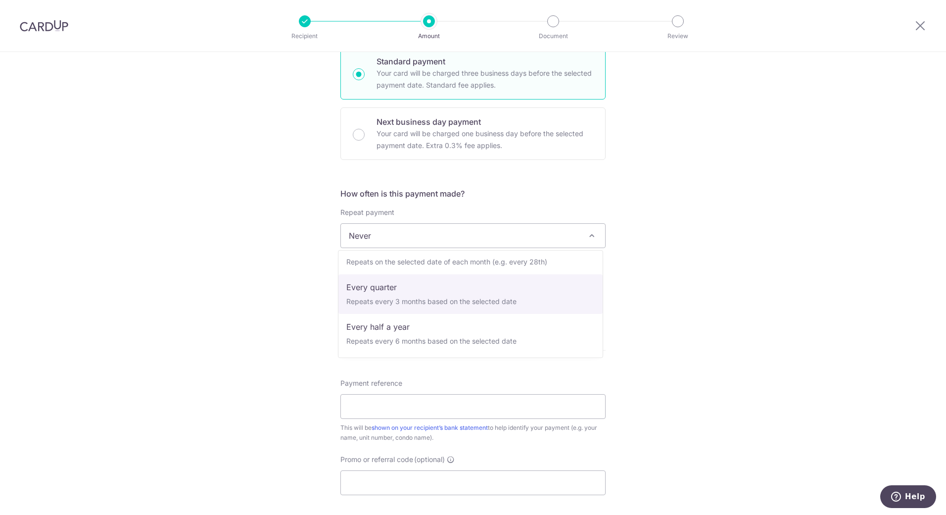
select select "4"
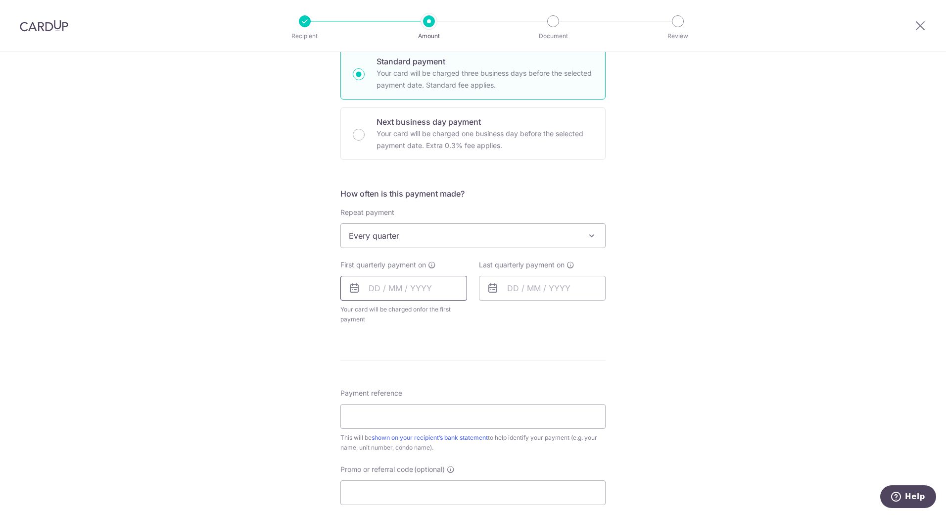
click at [406, 287] on input "text" at bounding box center [404, 288] width 127 height 25
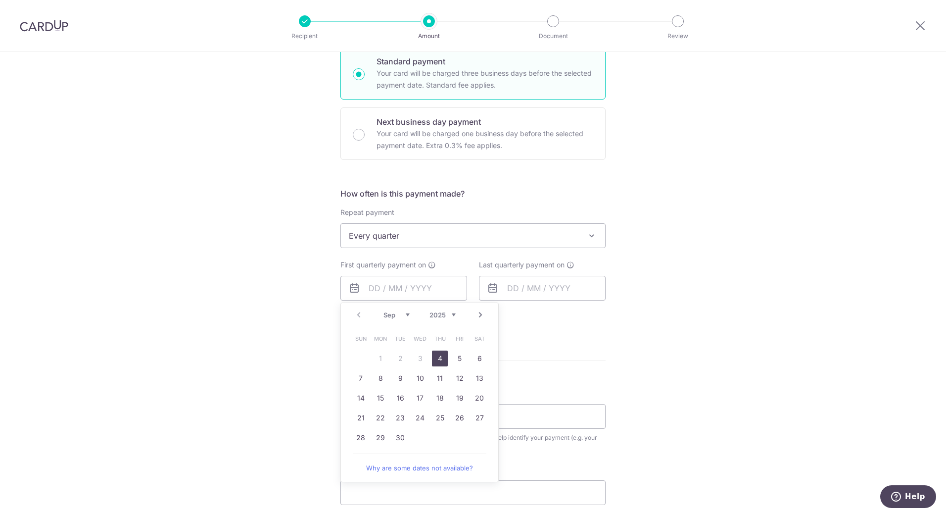
click at [436, 358] on link "4" at bounding box center [440, 358] width 16 height 16
type input "04/09/2025"
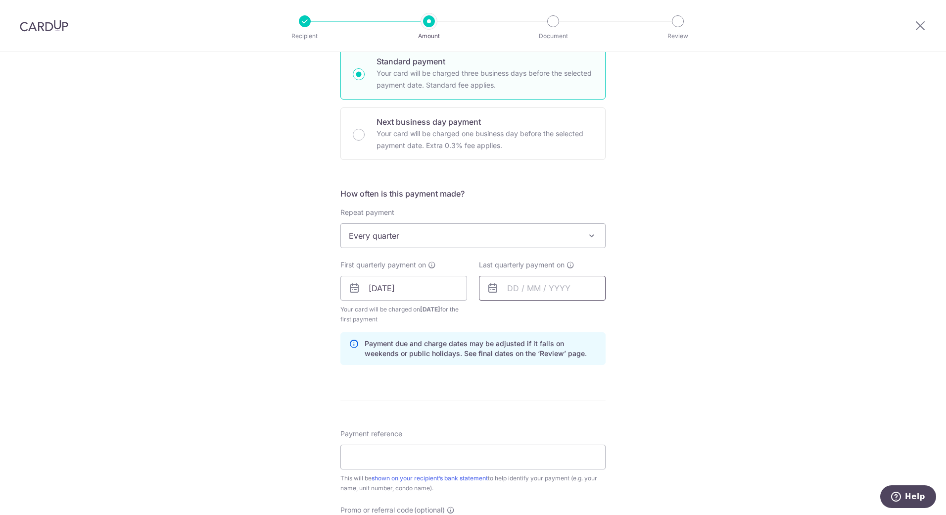
click at [505, 295] on input "text" at bounding box center [542, 288] width 127 height 25
click at [619, 316] on link "Next" at bounding box center [619, 315] width 12 height 12
click at [618, 315] on link "Next" at bounding box center [619, 315] width 12 height 12
click at [577, 359] on link "4" at bounding box center [579, 358] width 16 height 16
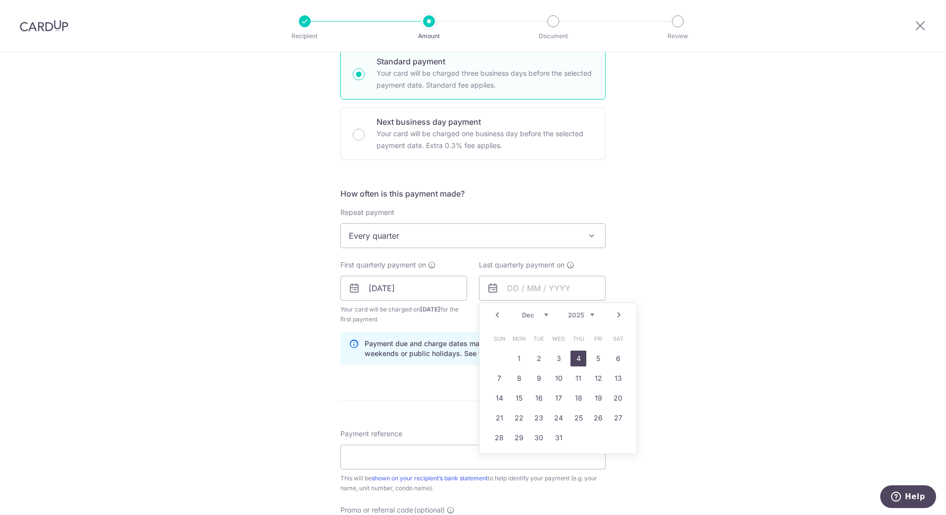
type input "04/12/2025"
click at [700, 274] on div "Tell us more about your payment Enter payment amount SGD 1,506.16 1506.16 Selec…" at bounding box center [473, 277] width 946 height 946
click at [585, 288] on input "04/12/2025" at bounding box center [542, 288] width 127 height 25
click at [696, 253] on div "Tell us more about your payment Enter payment amount SGD 1,506.16 1506.16 Selec…" at bounding box center [473, 277] width 946 height 946
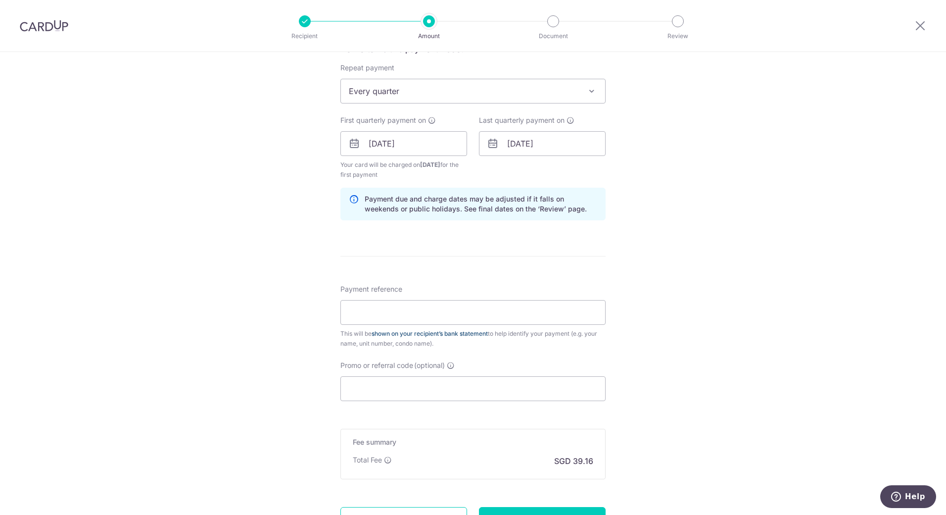
scroll to position [396, 0]
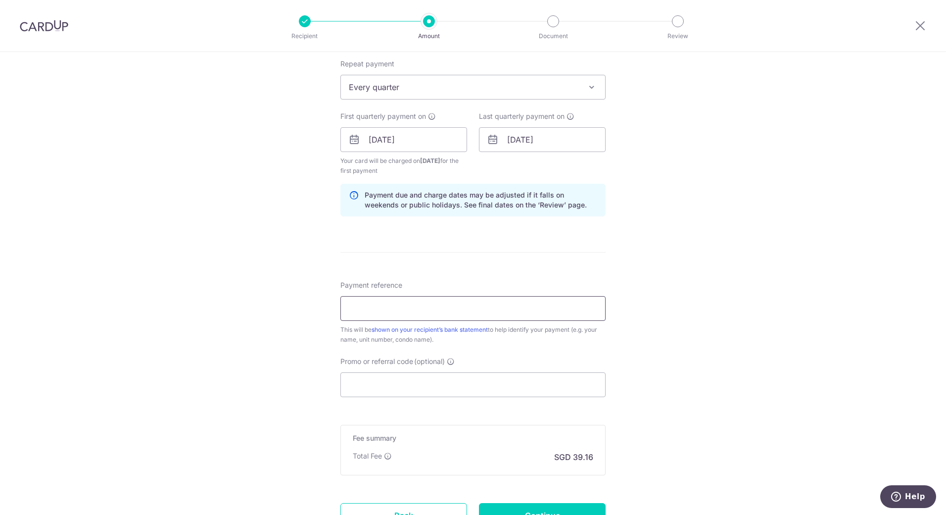
click at [462, 300] on input "Payment reference" at bounding box center [473, 308] width 265 height 25
type input "64-12-18"
click at [192, 287] on div "Tell us more about your payment Enter payment amount SGD 1,506.16 1506.16 Selec…" at bounding box center [473, 129] width 946 height 946
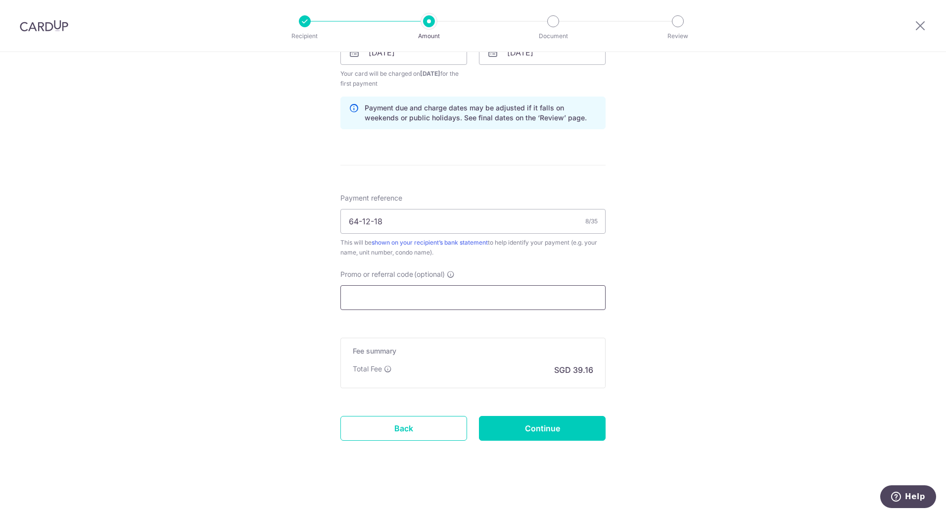
click at [380, 303] on input "Promo or referral code (optional)" at bounding box center [473, 297] width 265 height 25
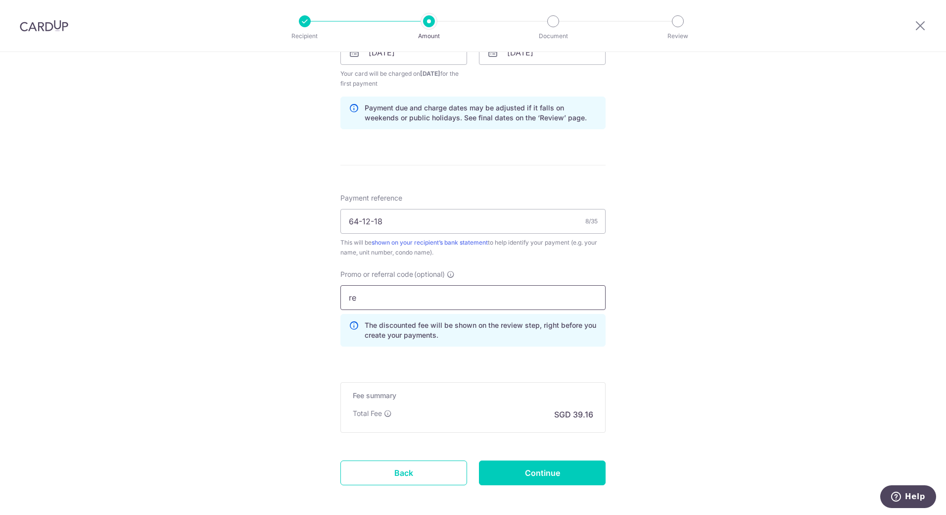
type input "r"
type input "REC185"
click at [529, 470] on input "Continue" at bounding box center [542, 472] width 127 height 25
type input "Create Schedule"
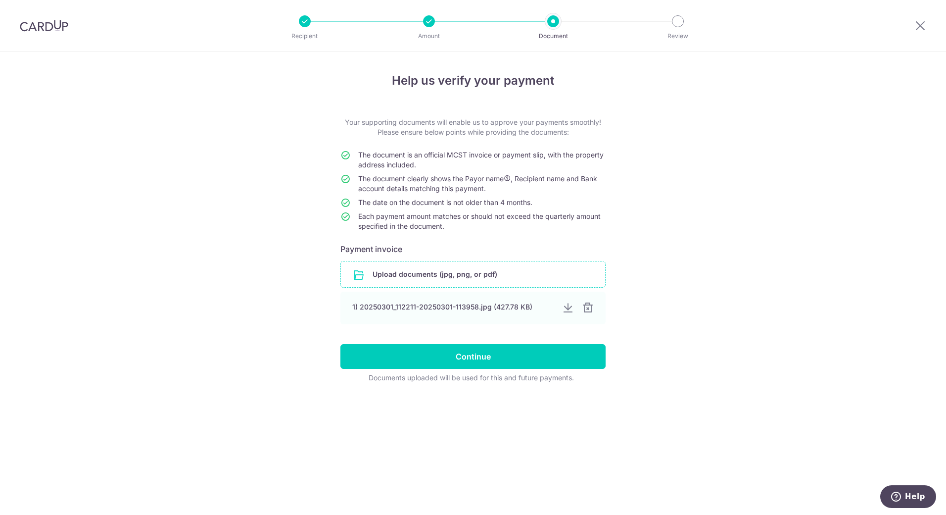
click at [467, 276] on input "file" at bounding box center [473, 274] width 264 height 26
